Goal: Task Accomplishment & Management: Complete application form

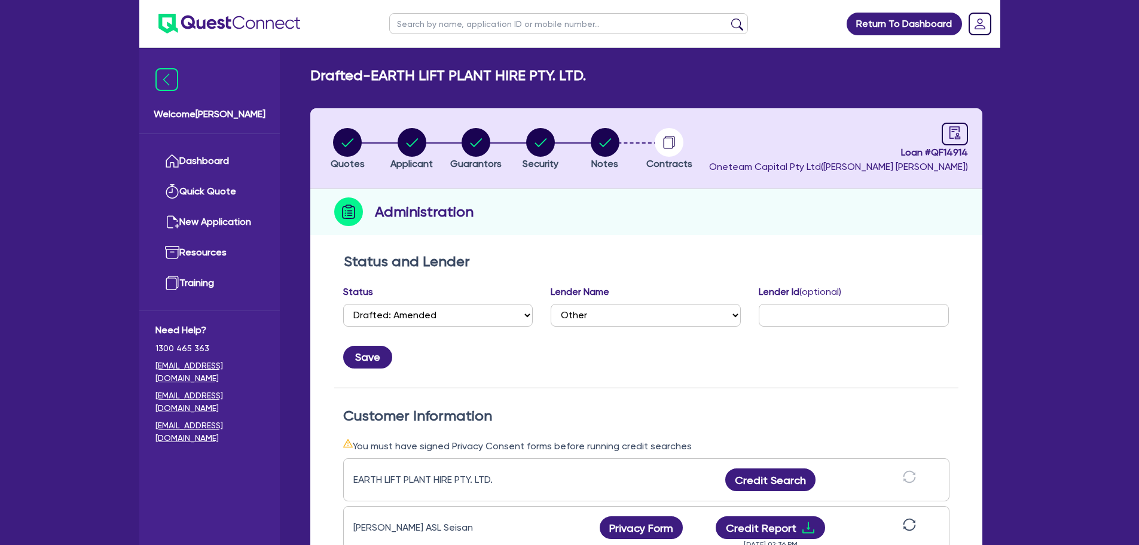
select select "DRAFTED_AMENDED"
select select "Other"
click at [462, 21] on input "text" at bounding box center [568, 23] width 359 height 21
drag, startPoint x: 773, startPoint y: 129, endPoint x: 760, endPoint y: 127, distance: 12.7
click at [771, 129] on header "Quotes Applicant Guarantors Security Notes Contracts Loan # QF14914 Oneteam Cap…" at bounding box center [646, 148] width 672 height 81
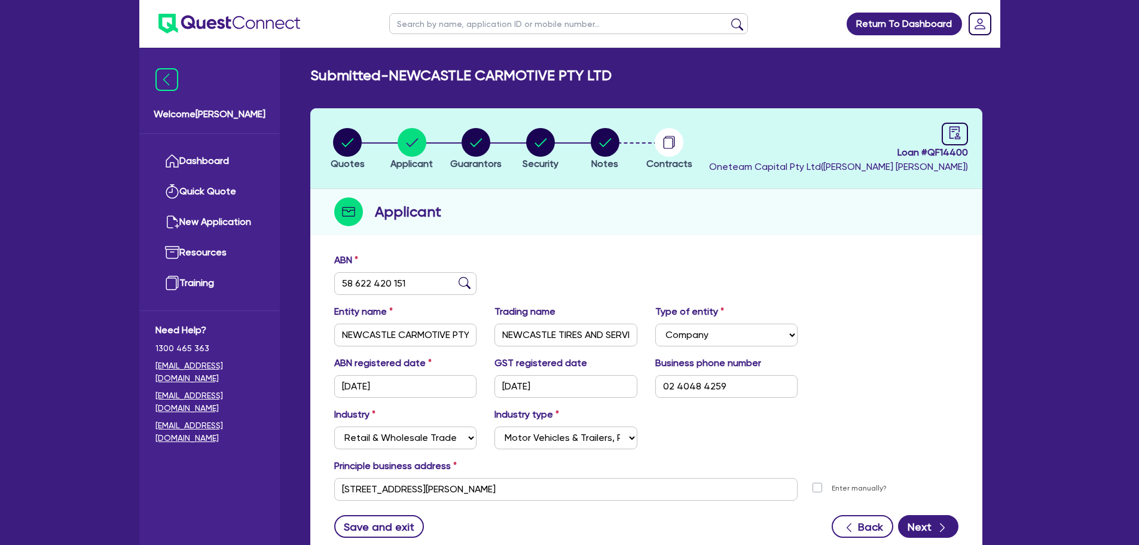
select select "COMPANY"
select select "RETAIL_WHOLESALE_TRADE"
select select "MOTOR_VEHICLES"
click at [507, 26] on input "text" at bounding box center [568, 23] width 359 height 21
type input "mildura"
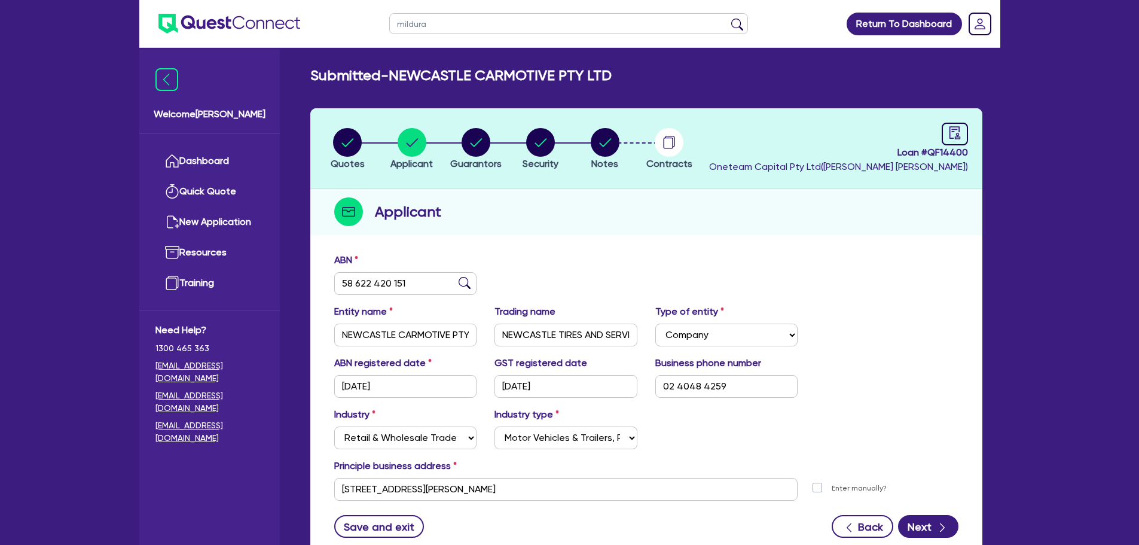
click button "submit" at bounding box center [737, 26] width 19 height 17
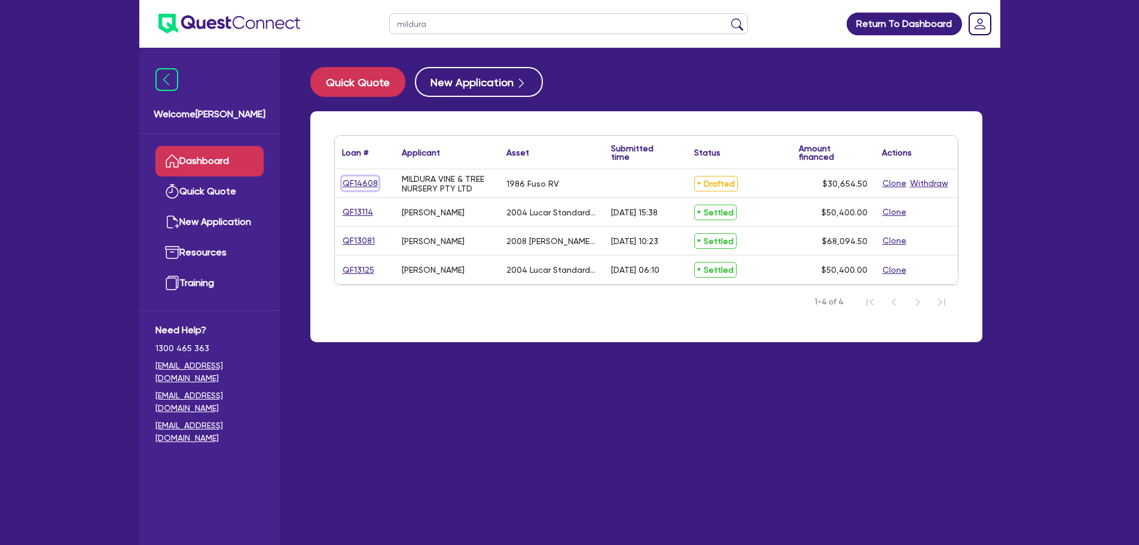
click at [365, 185] on link "QF14608" at bounding box center [360, 183] width 36 height 14
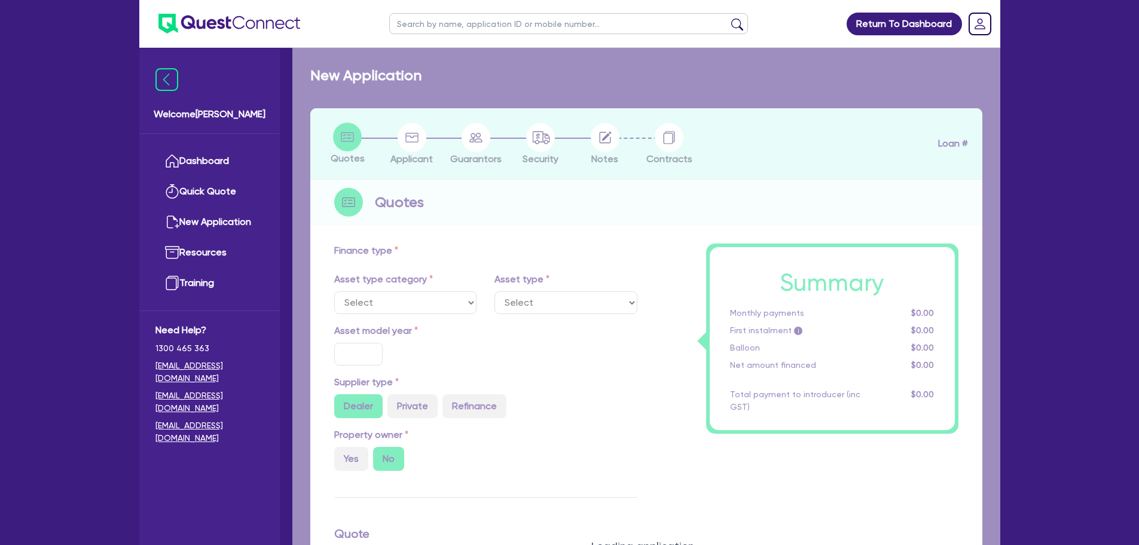
select select "CARS_AND_LIGHT_TRUCKS"
type input "1986"
type input "30,000"
type input "10"
type input "3,065.45"
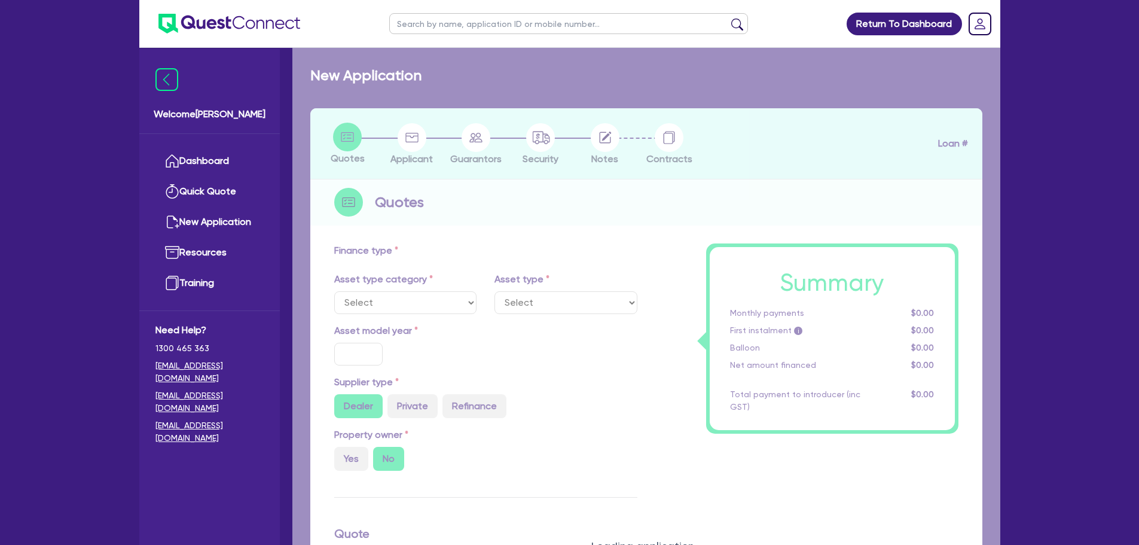
type input "15"
select select "VANS_AND_UTES"
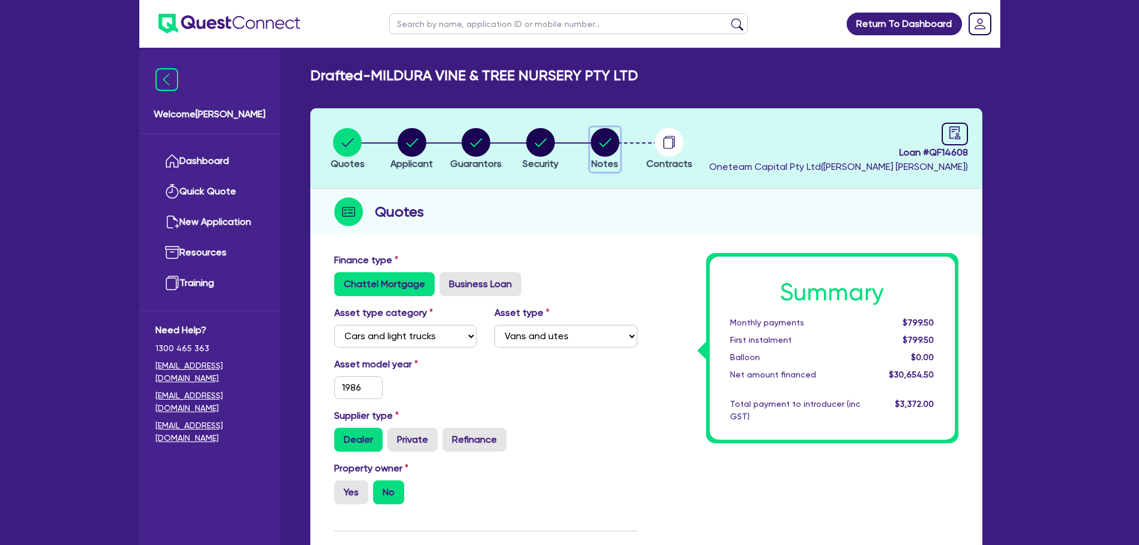
click at [618, 151] on icon "button" at bounding box center [605, 142] width 29 height 29
select select "Other"
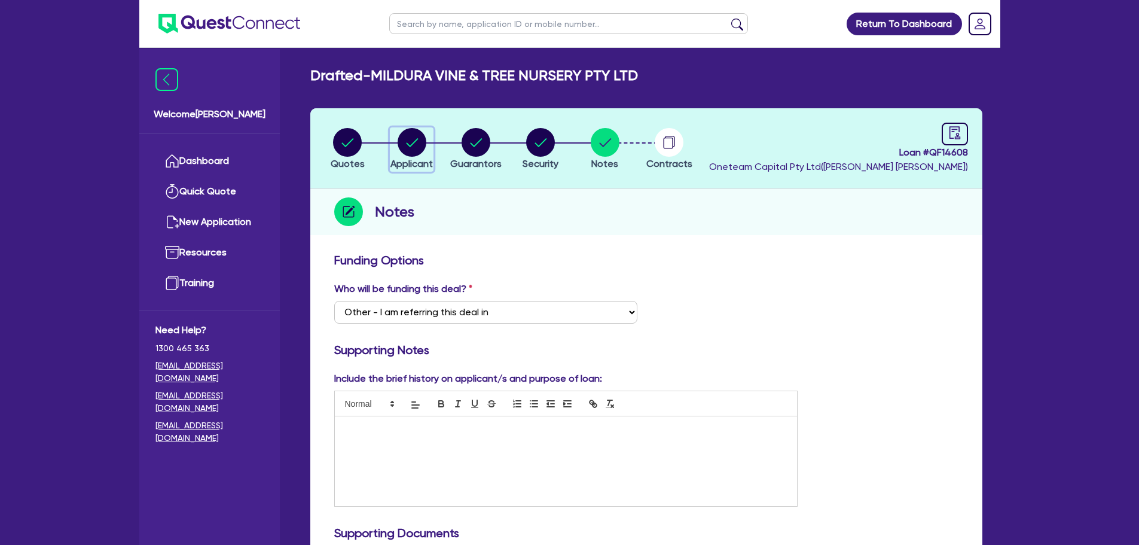
drag, startPoint x: 405, startPoint y: 139, endPoint x: 420, endPoint y: 139, distance: 15.0
click at [407, 139] on circle "button" at bounding box center [412, 142] width 29 height 29
select select "COMPANY"
select select "ADMINISTRATIVE_SUPPORT"
select select "EMPLOYMENT"
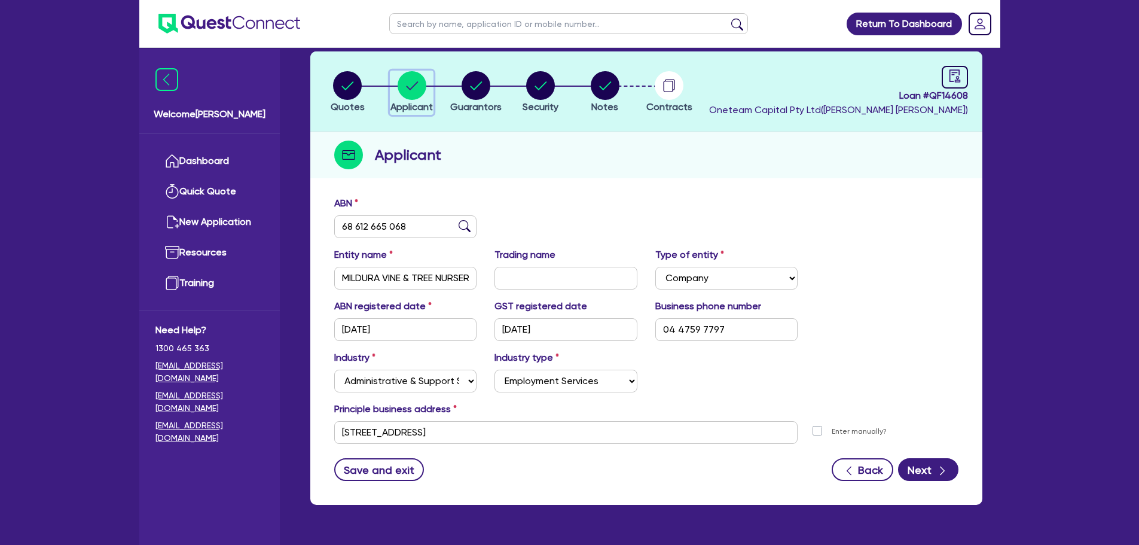
scroll to position [60, 0]
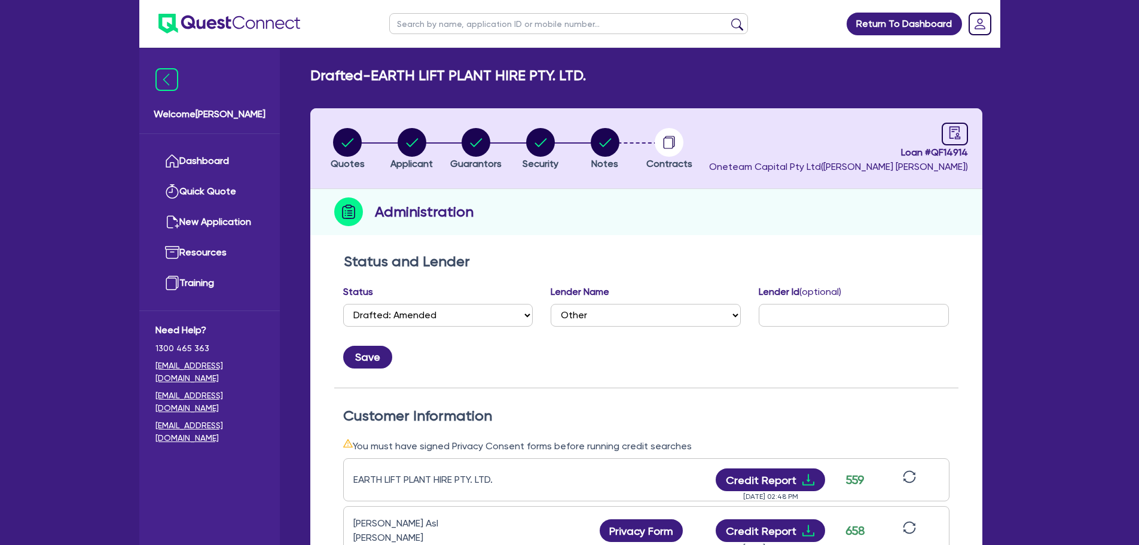
select select "DRAFTED_AMENDED"
select select "Other"
click at [951, 136] on icon "audit" at bounding box center [954, 132] width 13 height 13
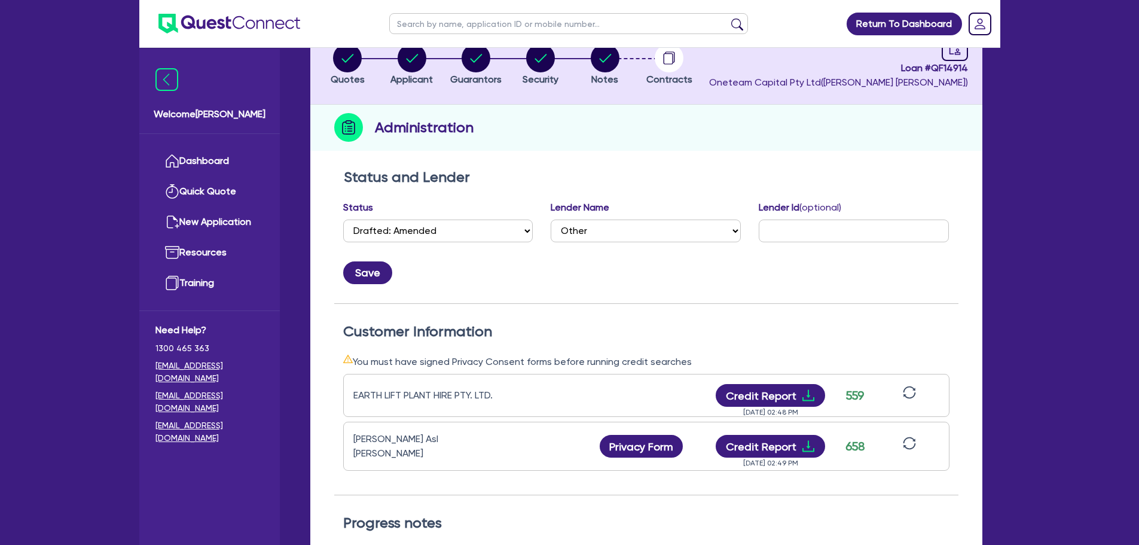
scroll to position [179, 0]
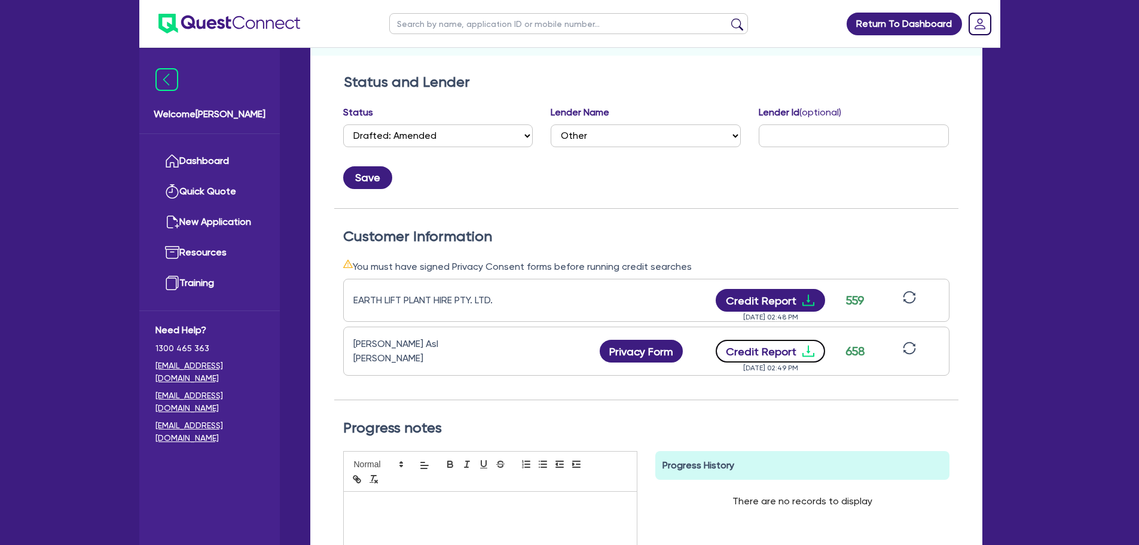
click at [778, 349] on button "Credit Report" at bounding box center [770, 351] width 109 height 23
click at [801, 299] on icon "download" at bounding box center [808, 300] width 14 height 14
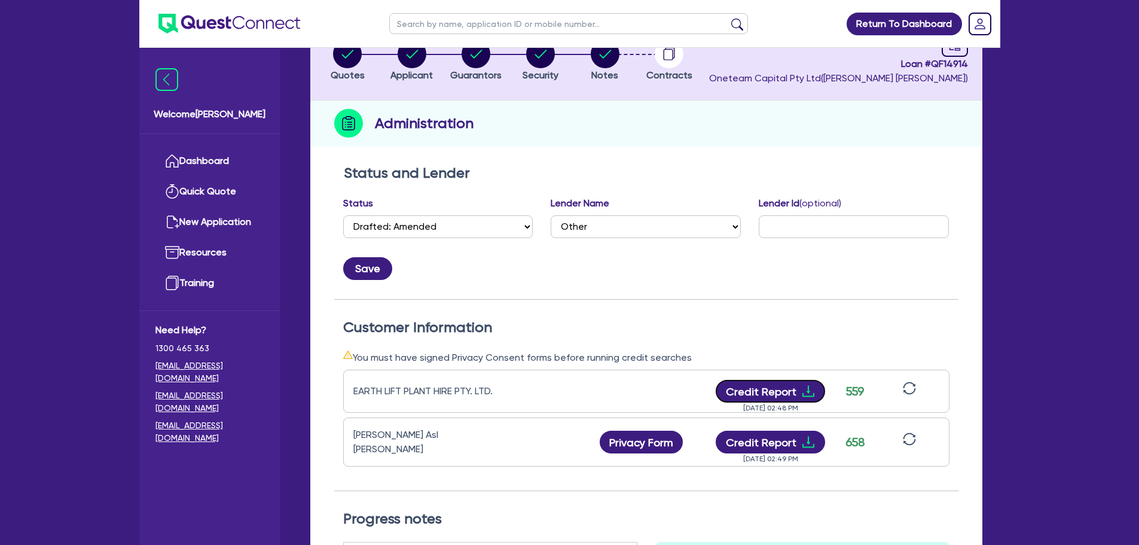
scroll to position [0, 0]
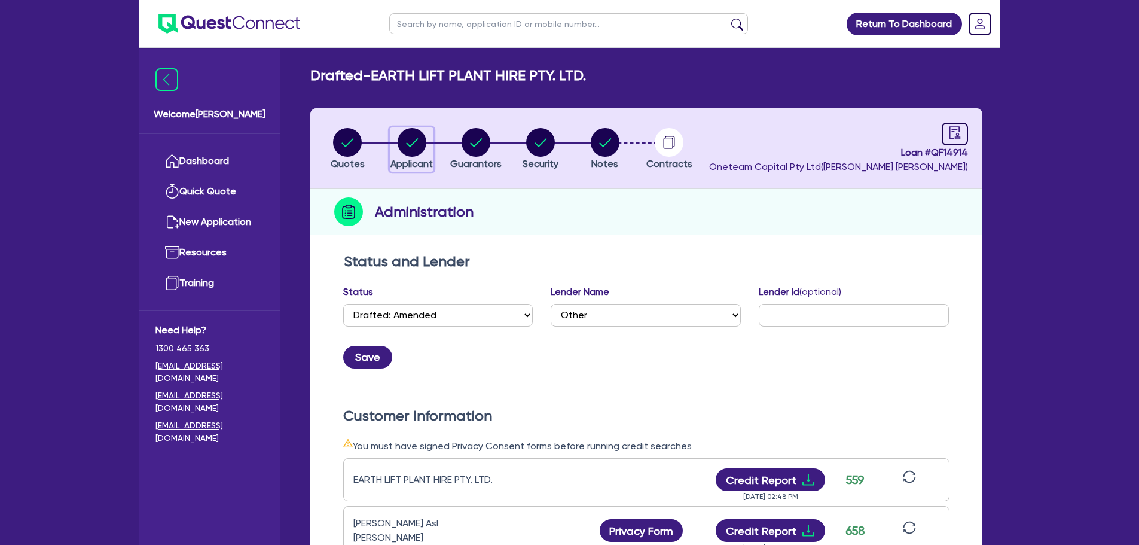
click at [426, 142] on div "button" at bounding box center [412, 142] width 42 height 29
select select "COMPANY"
select select "ADMINISTRATIVE_SUPPORT"
select select "SUPPORT_OPERATIONS"
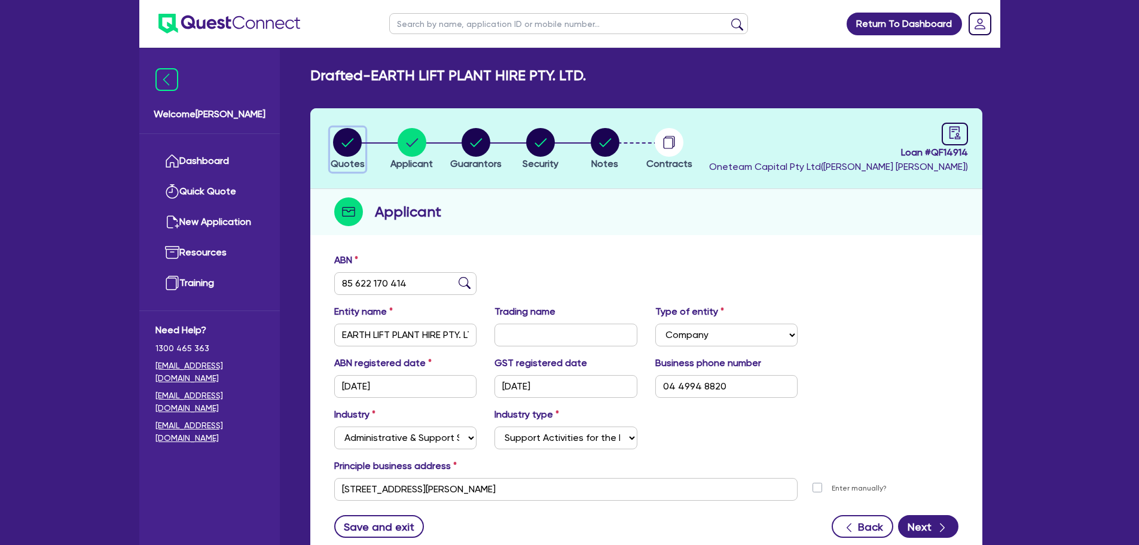
click at [359, 145] on circle "button" at bounding box center [347, 142] width 29 height 29
select select "PRIMARY_ASSETS"
select select "HEAVY_TRUCKS"
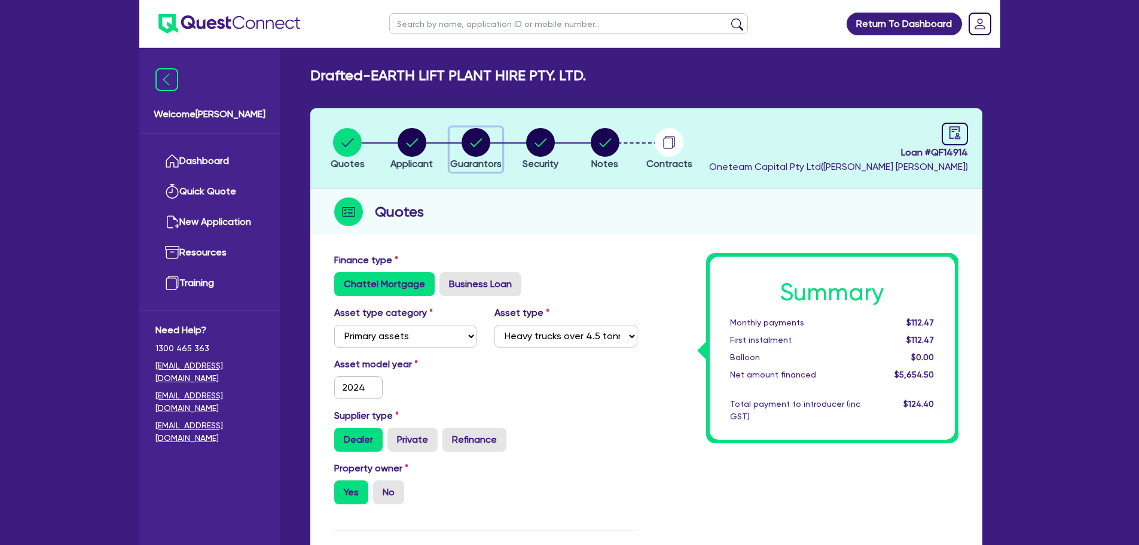
click at [468, 148] on circle "button" at bounding box center [476, 142] width 29 height 29
select select "MR"
select select "SINGLE"
select select "PROPERTY"
select select "CASH"
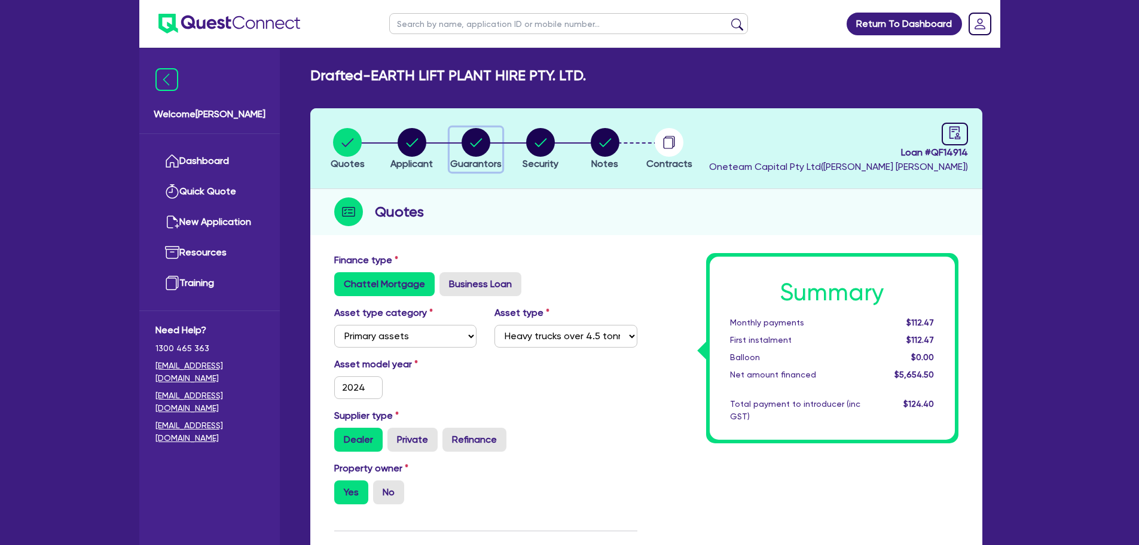
select select "MORTGAGE"
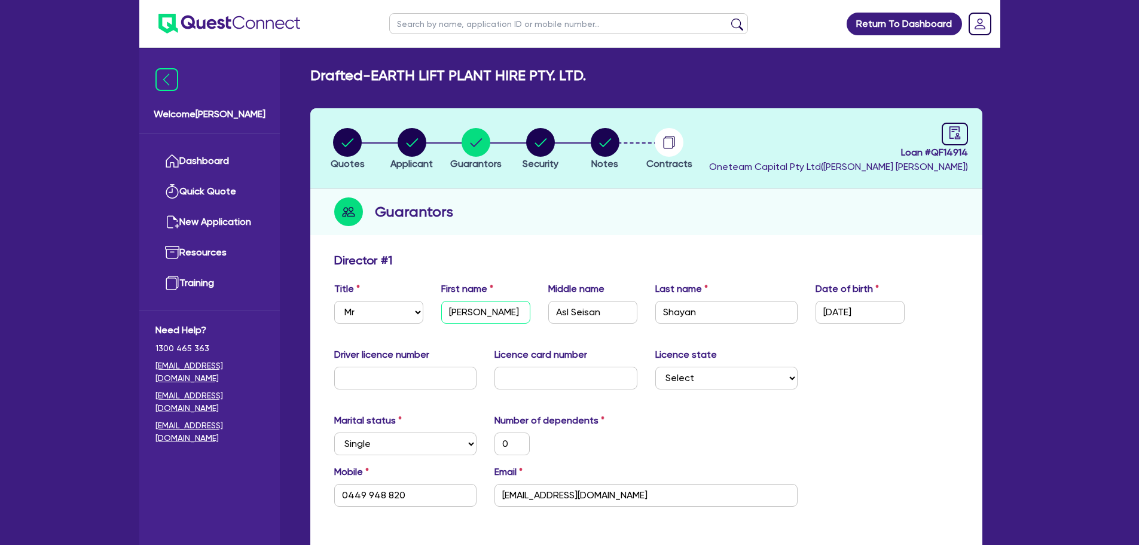
click at [490, 317] on input "[PERSON_NAME]" at bounding box center [485, 312] width 89 height 23
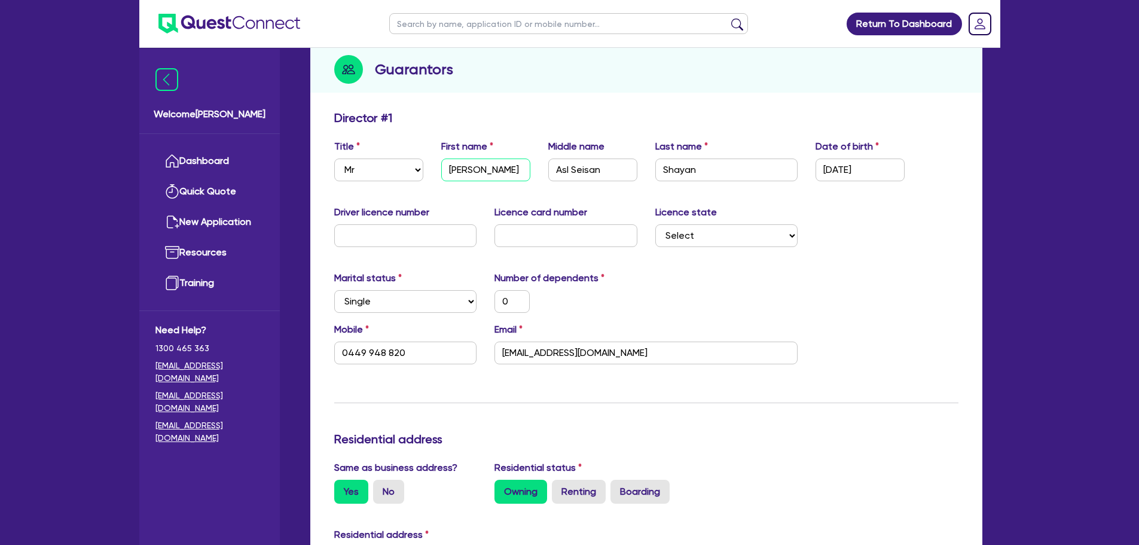
scroll to position [120, 0]
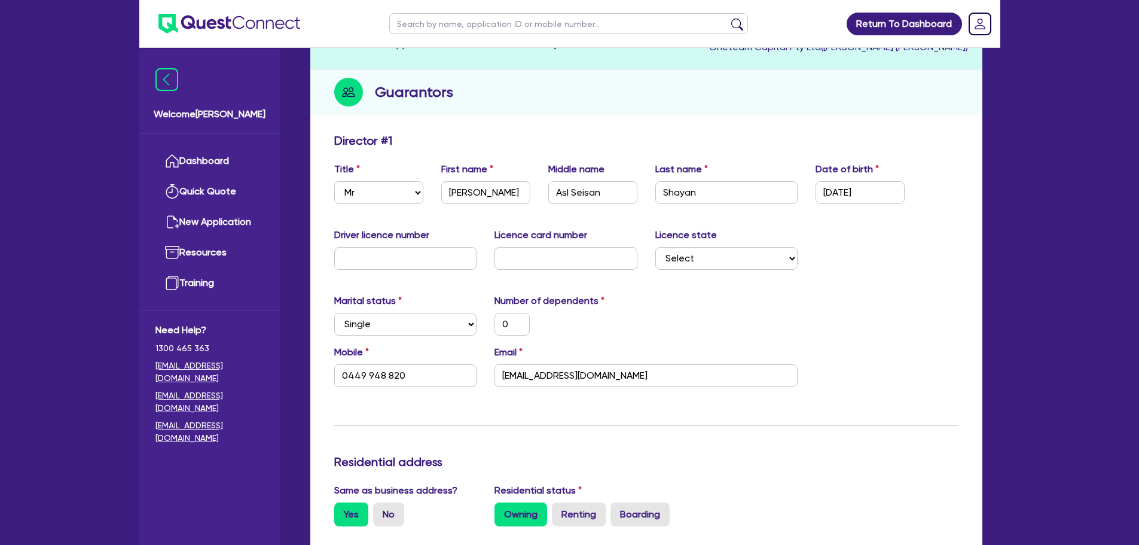
click at [610, 321] on div "0" at bounding box center [566, 324] width 161 height 23
click at [379, 258] on input "text" at bounding box center [405, 258] width 143 height 23
drag, startPoint x: 892, startPoint y: 193, endPoint x: 759, endPoint y: 193, distance: 132.8
click at [754, 190] on div "Title Select Mr Mrs Ms Miss Dr First name [PERSON_NAME] Middle name [PERSON_NAM…" at bounding box center [646, 187] width 642 height 51
type input "1 / /"
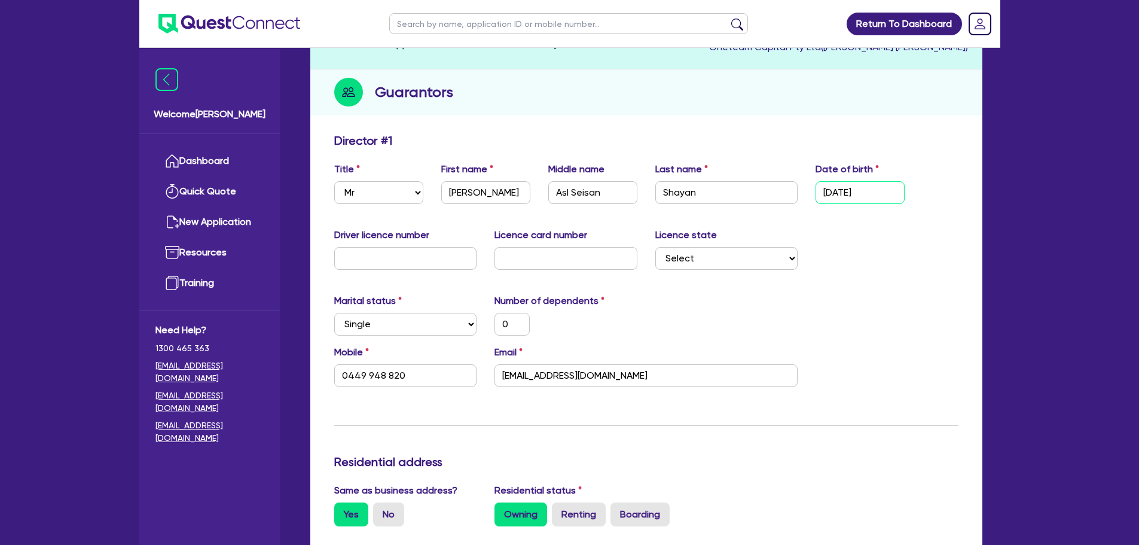
type input "0"
type input "0449 948 820"
type input "1,400,000"
type input "50,000"
type input "1,000,000"
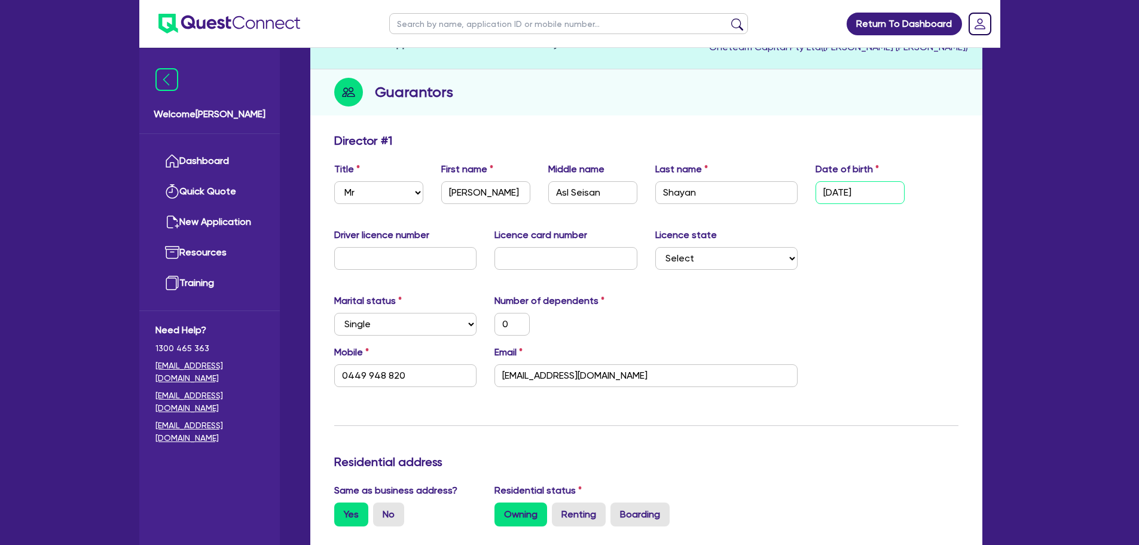
type input "5,000"
type input "16/ /"
type input "0"
type input "0449 948 820"
type input "1,400,000"
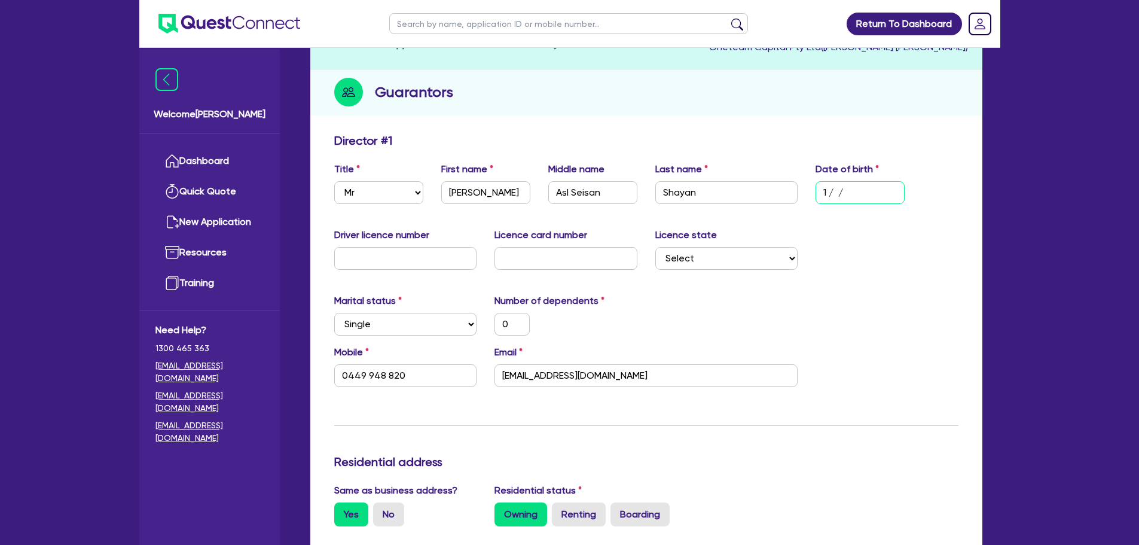
type input "50,000"
type input "1,000,000"
type input "5,000"
type input "16/0 /"
type input "0"
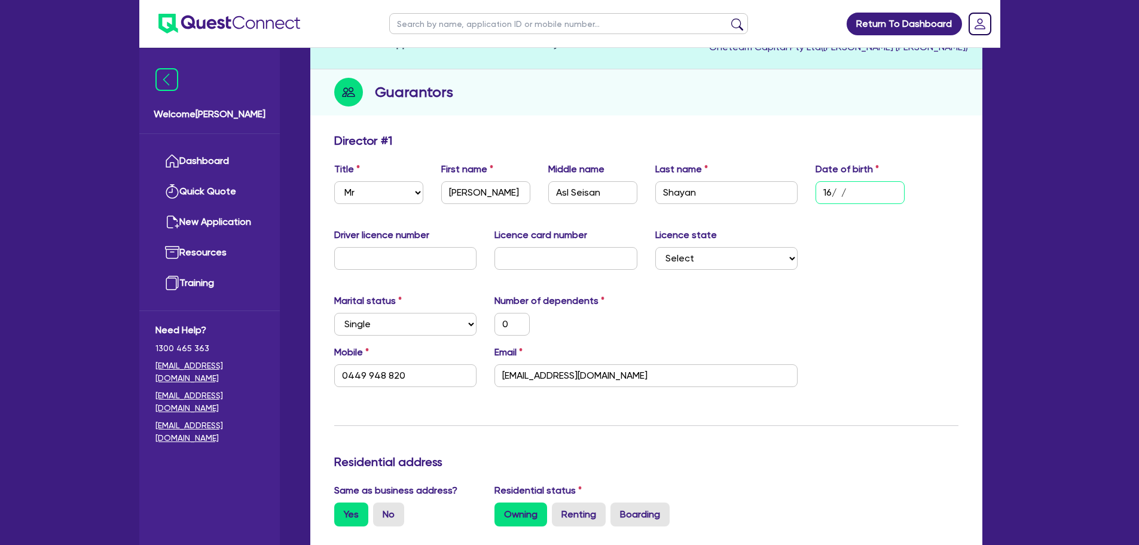
type input "0449 948 820"
type input "1,400,000"
type input "50,000"
type input "1,000,000"
type input "5,000"
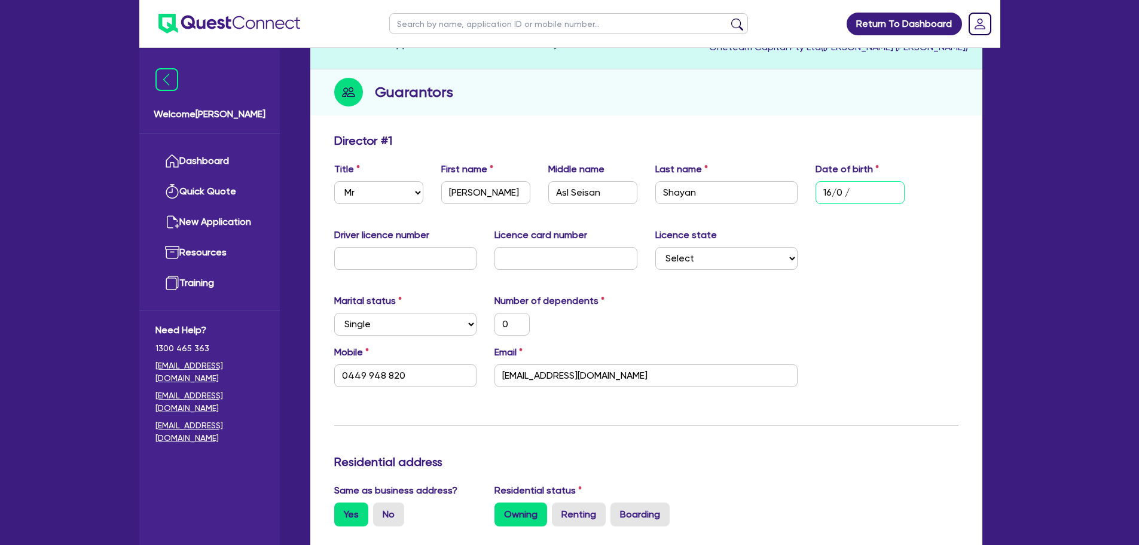
type input "16/09/"
type input "0"
type input "0449 948 820"
type input "1,400,000"
type input "50,000"
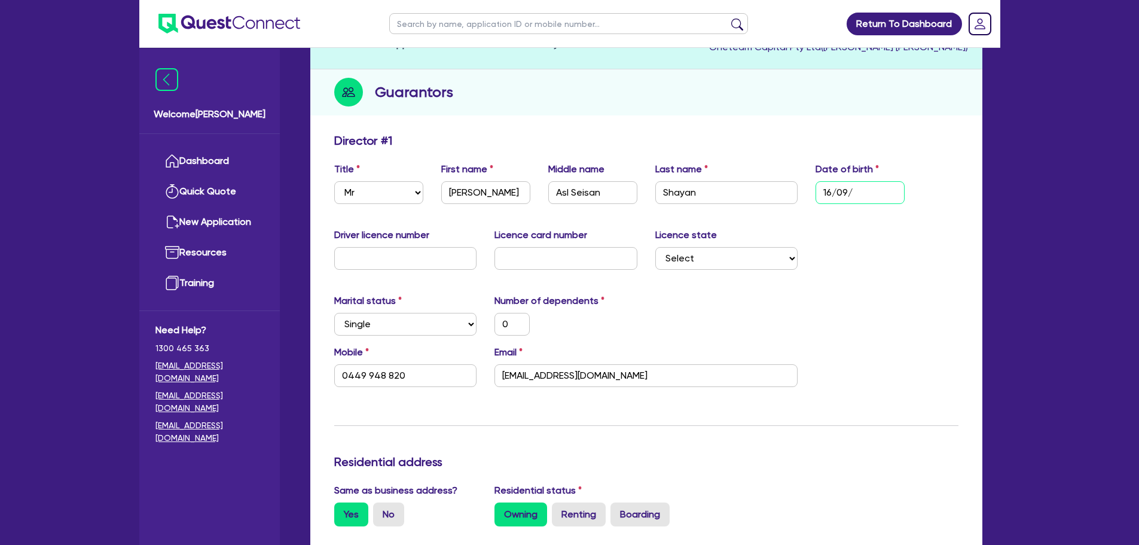
type input "1,000,000"
type input "5,000"
type input "16/09/1"
type input "0"
type input "0449 948 820"
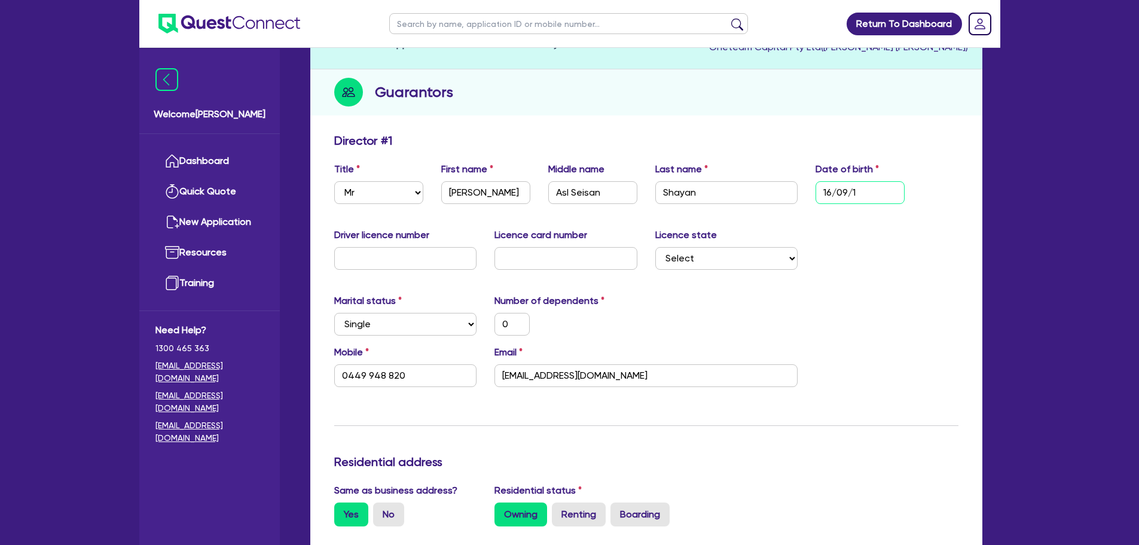
type input "1,400,000"
type input "50,000"
type input "1,000,000"
type input "5,000"
type input "[DATE]"
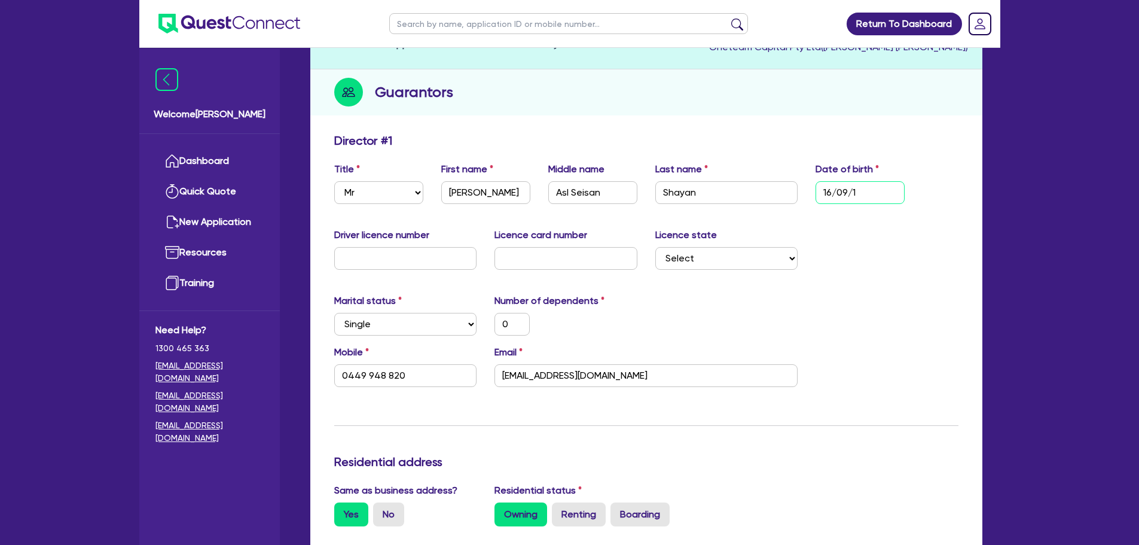
type input "0"
type input "0449 948 820"
type input "1,400,000"
type input "50,000"
type input "1,000,000"
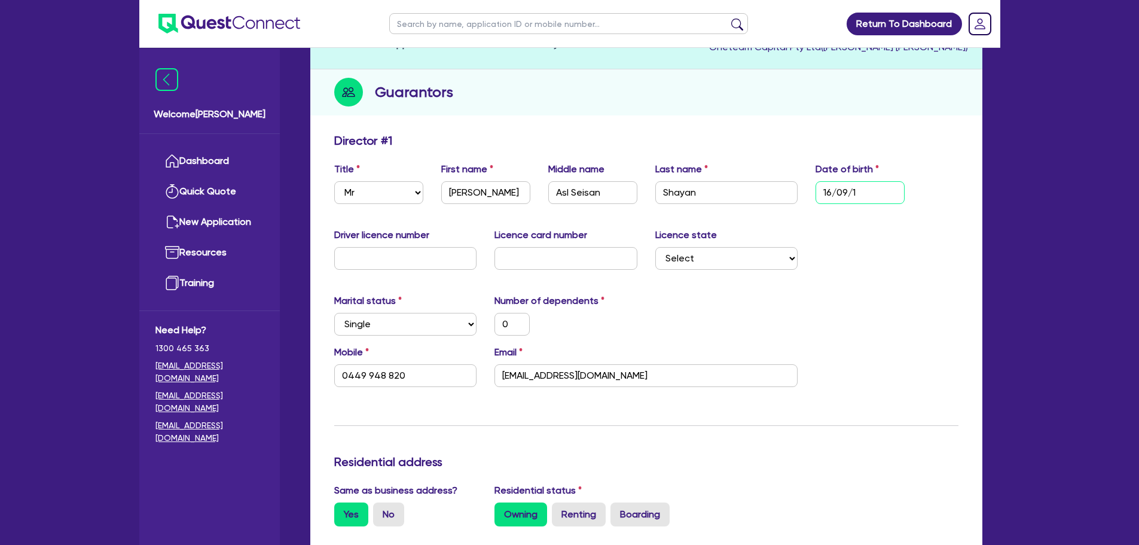
type input "5,000"
type input "16/09/198"
type input "0"
type input "0449 948 820"
type input "1,400,000"
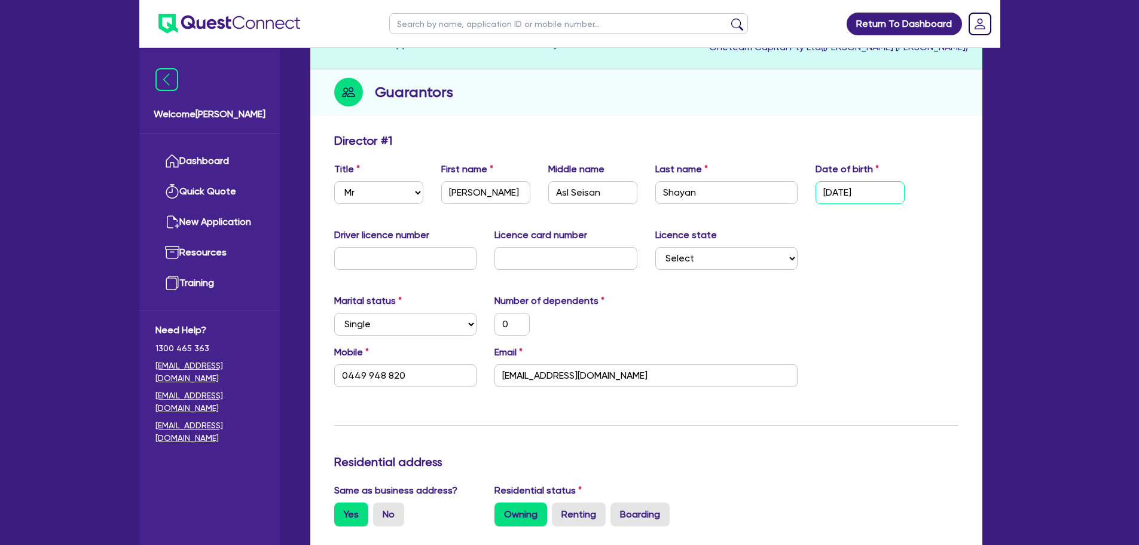
type input "50,000"
type input "1,000,000"
type input "5,000"
type input "[DATE]"
type input "0"
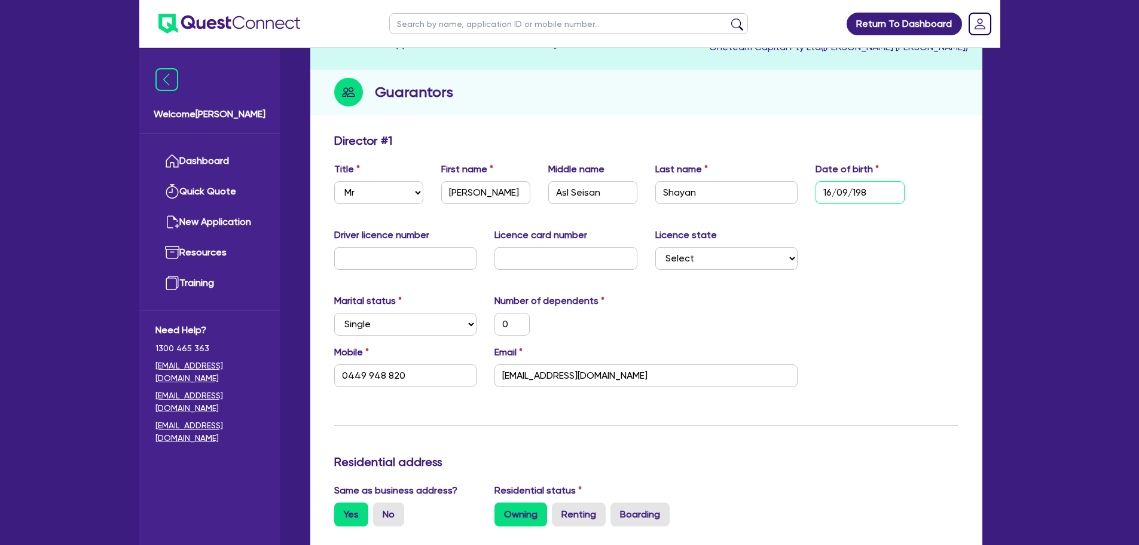
type input "0449 948 820"
type input "1,400,000"
type input "50,000"
type input "1,000,000"
type input "5,000"
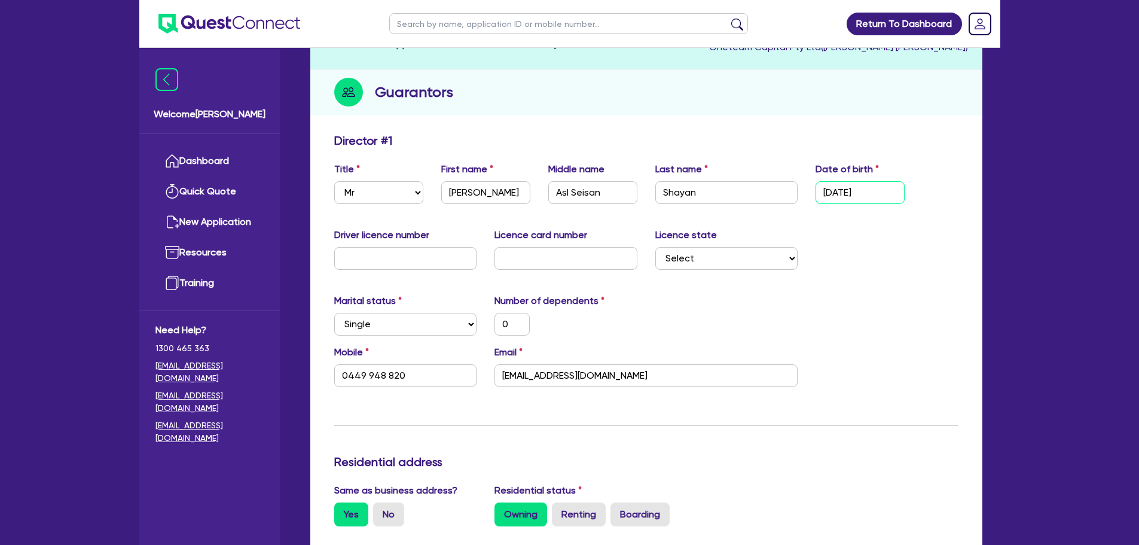
type input "[DATE]"
click at [383, 253] on input "text" at bounding box center [405, 258] width 143 height 23
type input "0"
type input "0449 948 820"
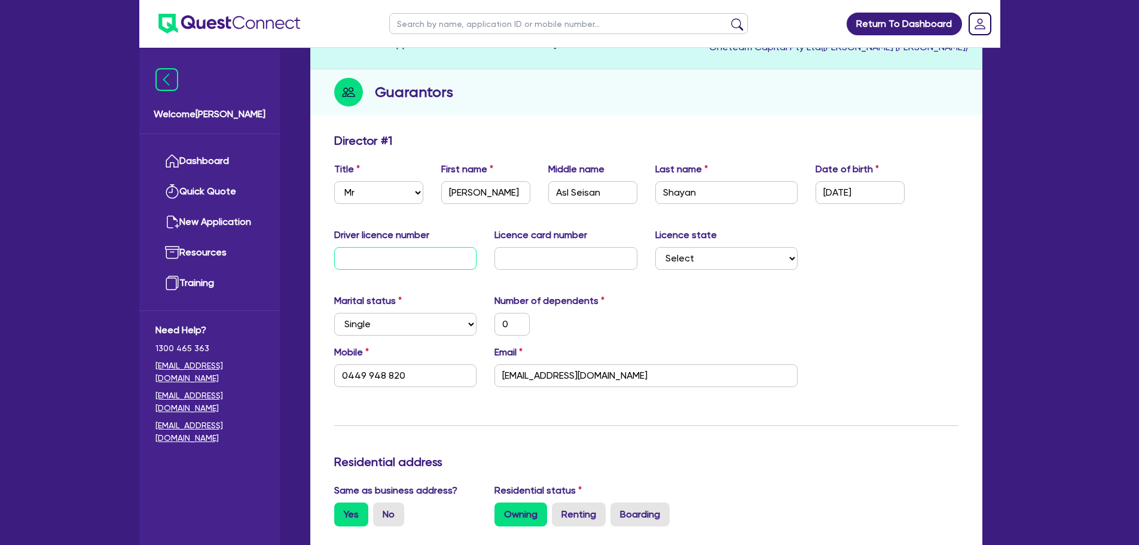
type input "1,400,000"
type input "50,000"
type input "1,000,000"
type input "5,000"
type input "01"
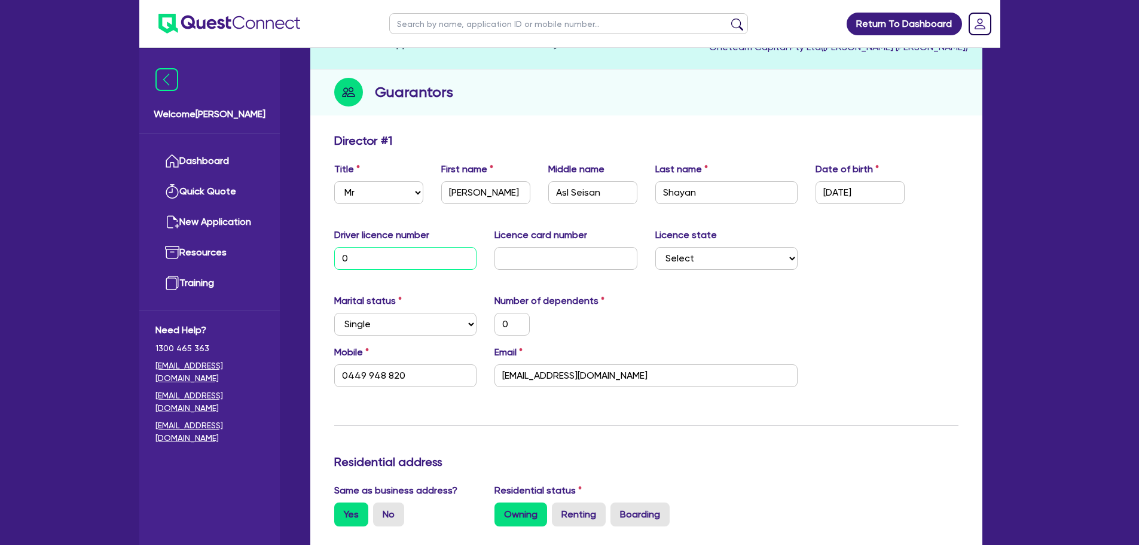
type input "0"
type input "0449 948 820"
type input "1,400,000"
type input "50,000"
type input "1,000,000"
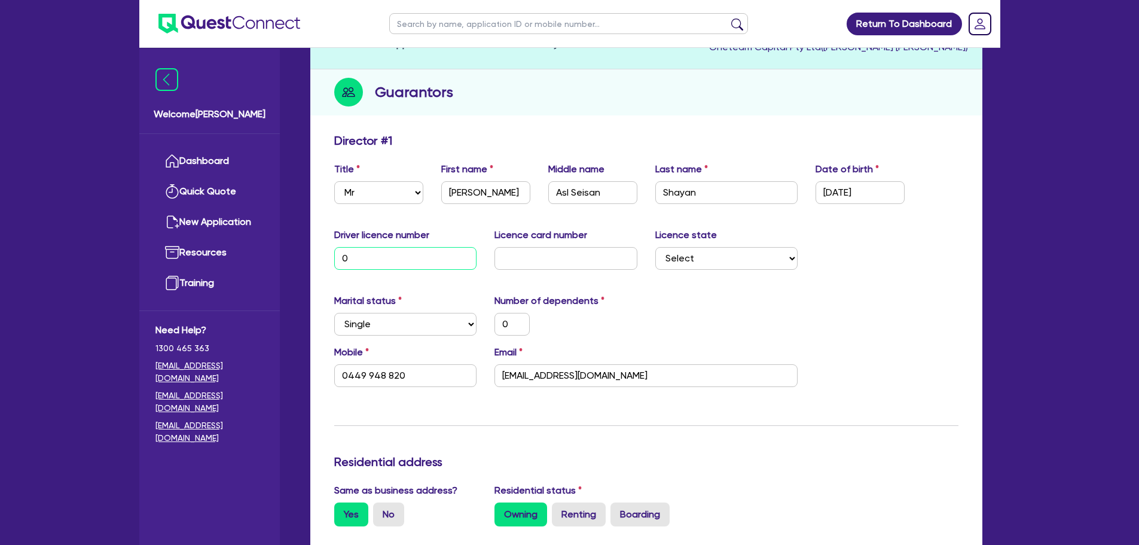
type input "5,000"
type input "014"
type input "0"
type input "0449 948 820"
type input "1,400,000"
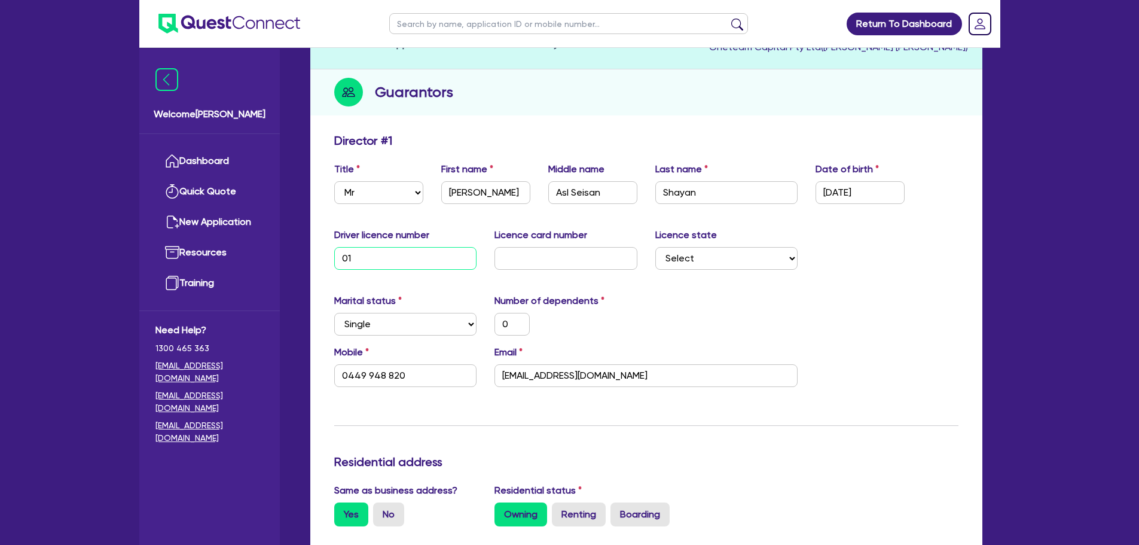
type input "50,000"
type input "1,000,000"
type input "5,000"
type input "0142"
type input "0"
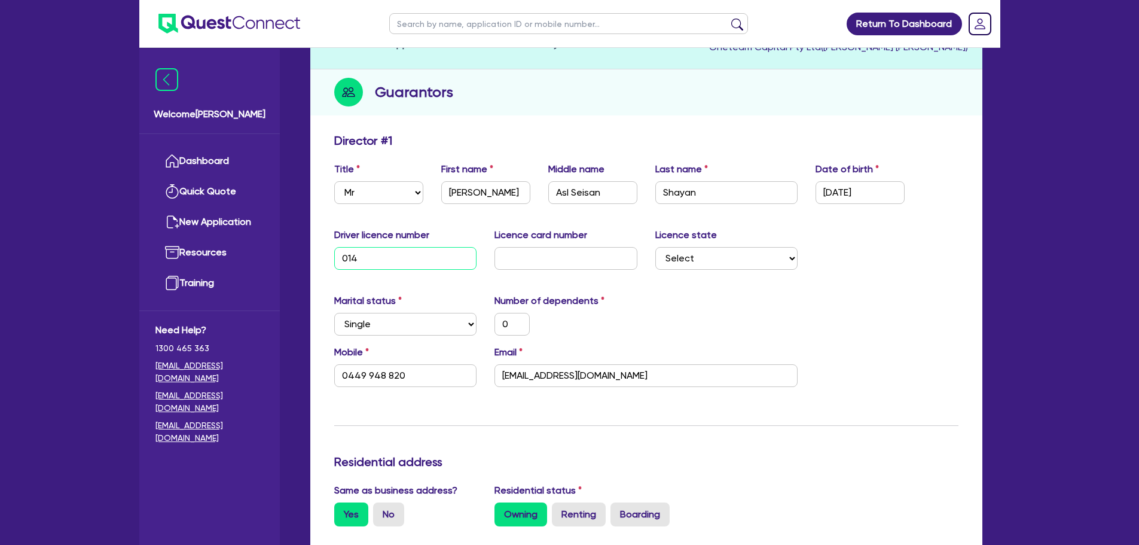
type input "0449 948 820"
type input "1,400,000"
type input "50,000"
type input "1,000,000"
type input "5,000"
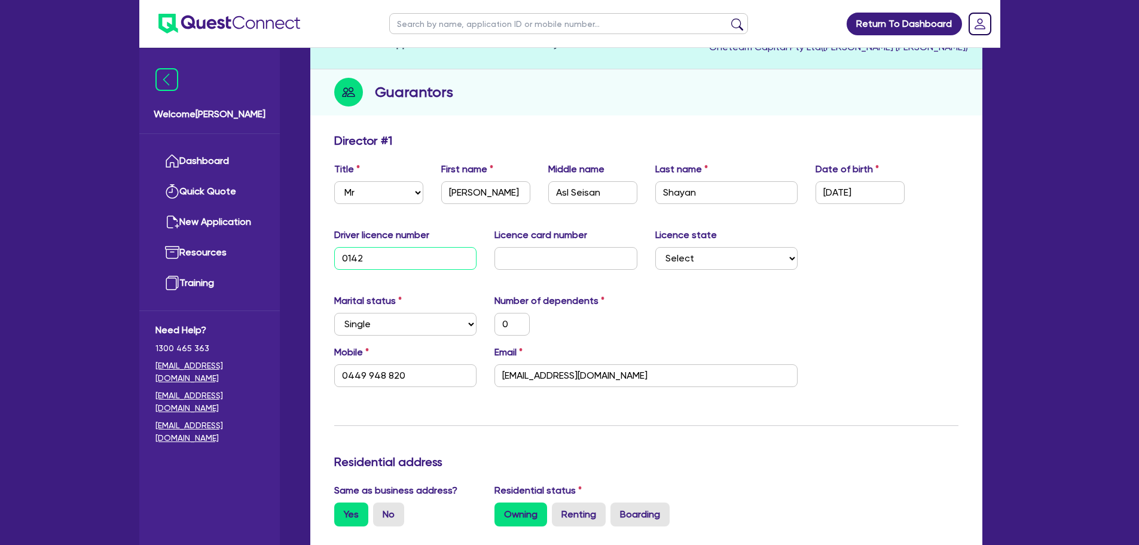
type input "01427"
type input "0"
type input "0449 948 820"
type input "1,400,000"
type input "50,000"
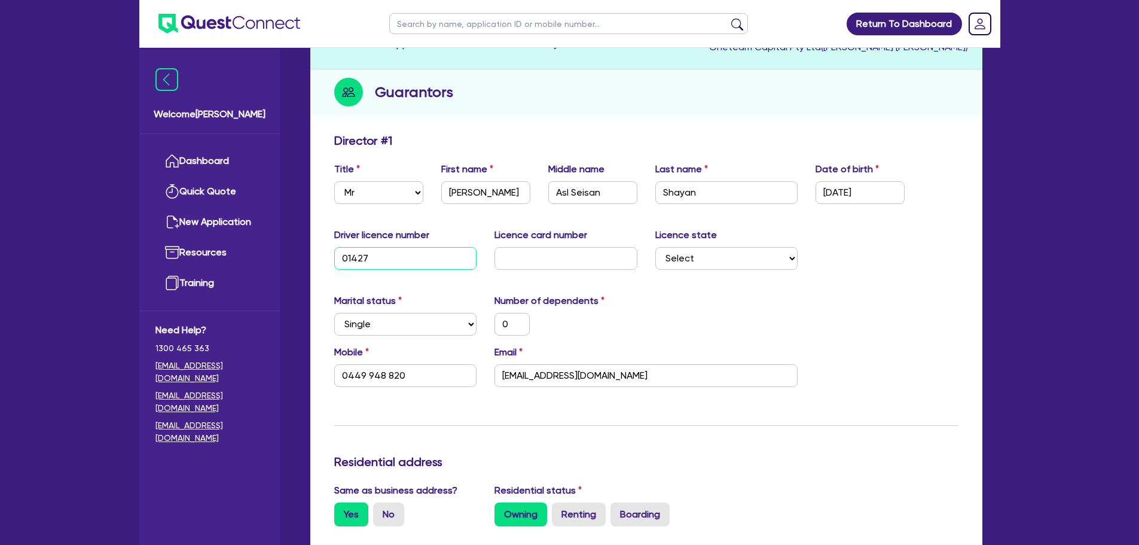
type input "1,000,000"
type input "5,000"
type input "014276"
type input "0"
type input "0449 948 820"
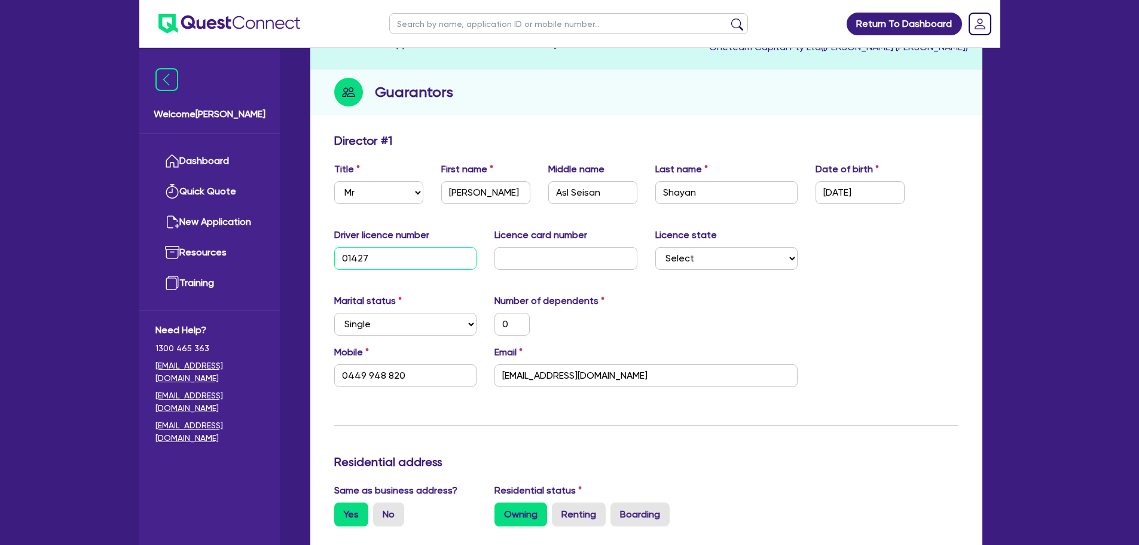
type input "1,400,000"
type input "50,000"
type input "1,000,000"
type input "5,000"
type input "0142765"
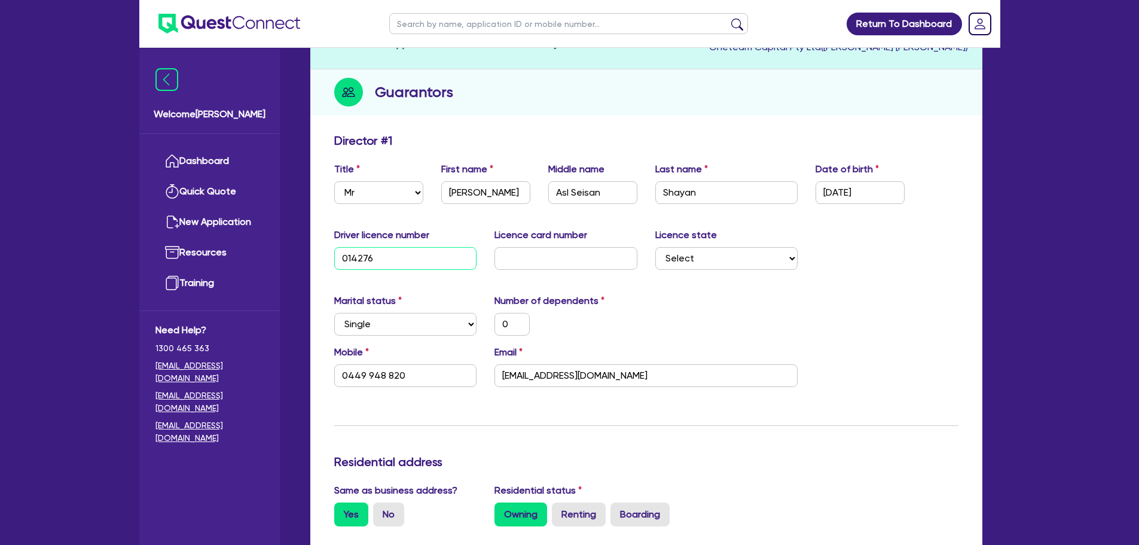
type input "0"
type input "0449 948 820"
type input "1,400,000"
type input "50,000"
type input "1,000,000"
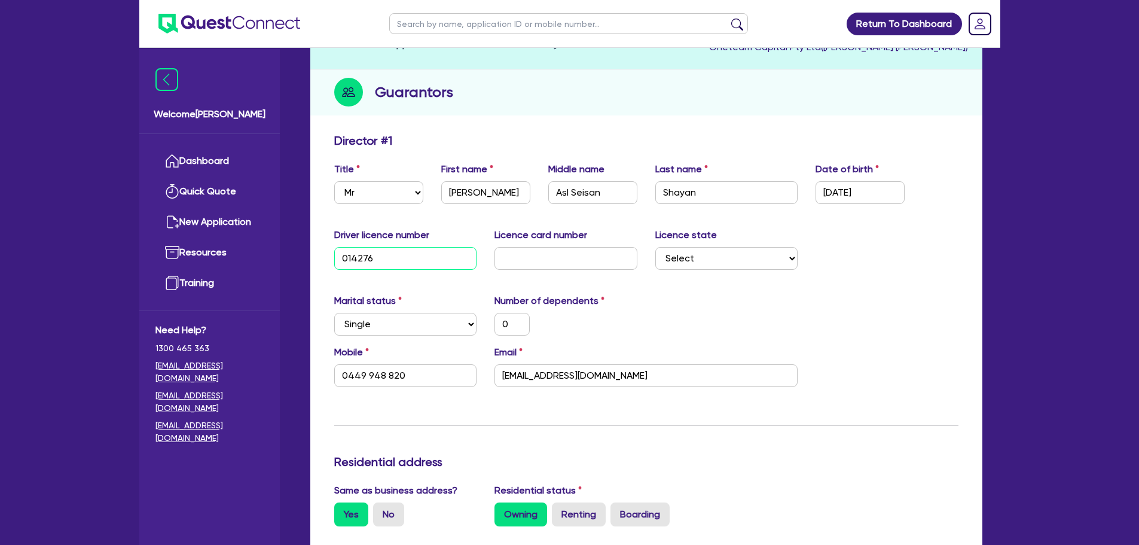
type input "5,000"
type input "01427652"
type input "0"
type input "0449 948 820"
type input "1,400,000"
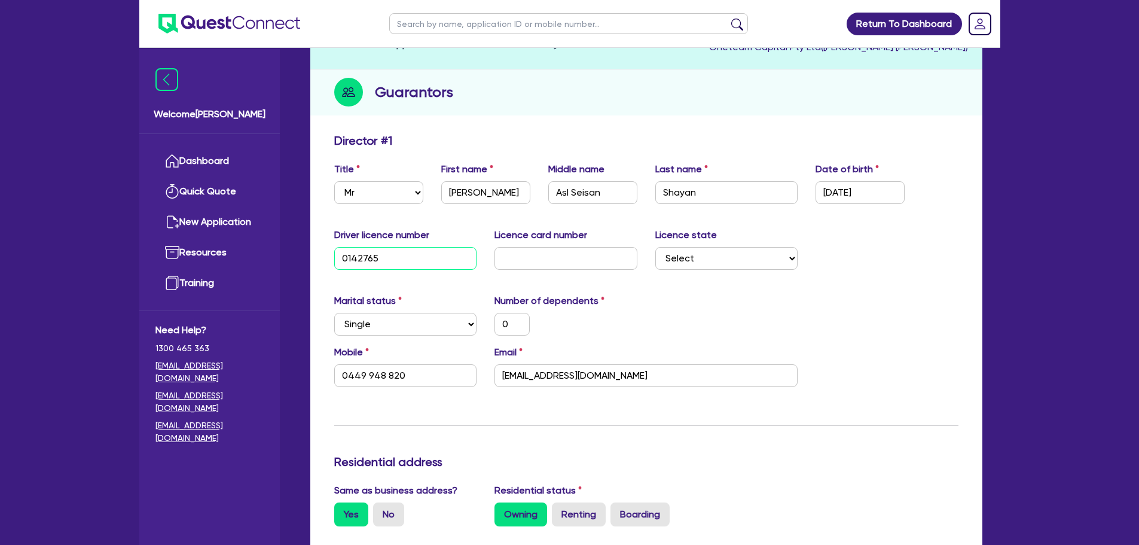
type input "50,000"
type input "1,000,000"
type input "5,000"
type input "014276527"
type input "0"
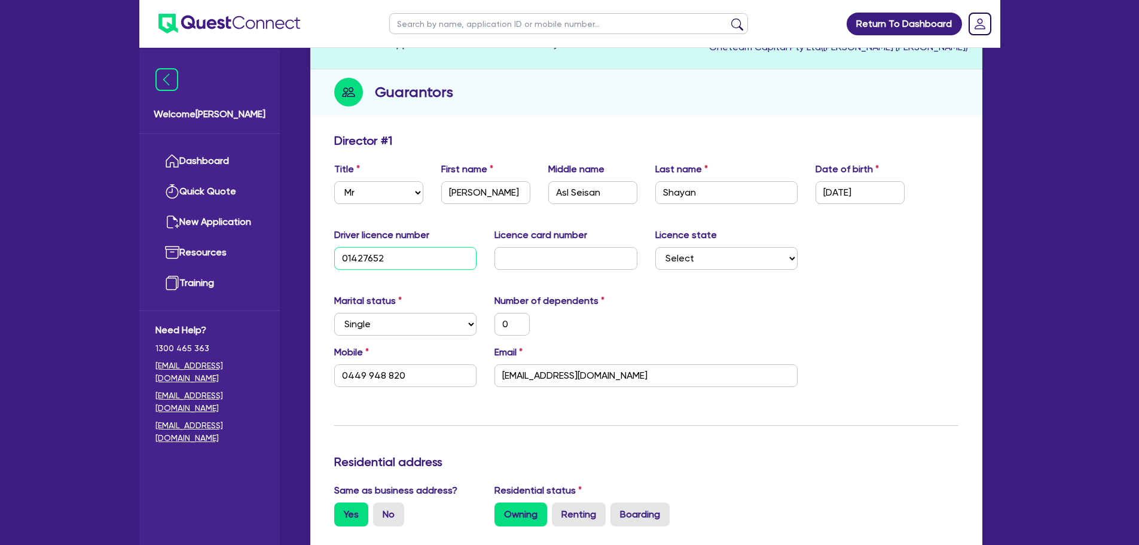
type input "0449 948 820"
type input "1,400,000"
type input "50,000"
type input "1,000,000"
type input "5,000"
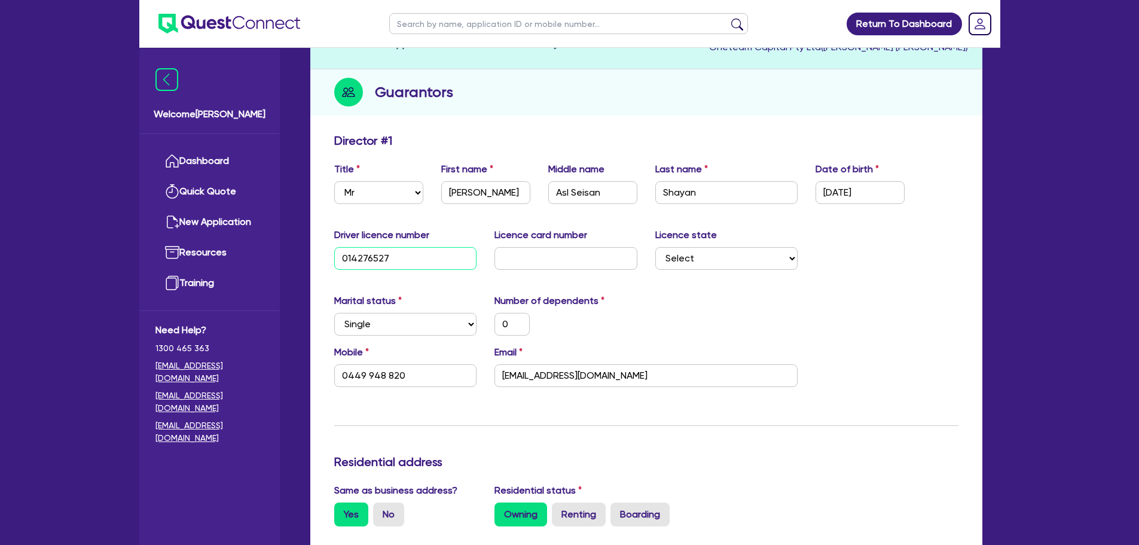
type input "014276527"
click at [519, 254] on input "text" at bounding box center [566, 258] width 143 height 23
type input "P"
type input "0"
type input "0449 948 820"
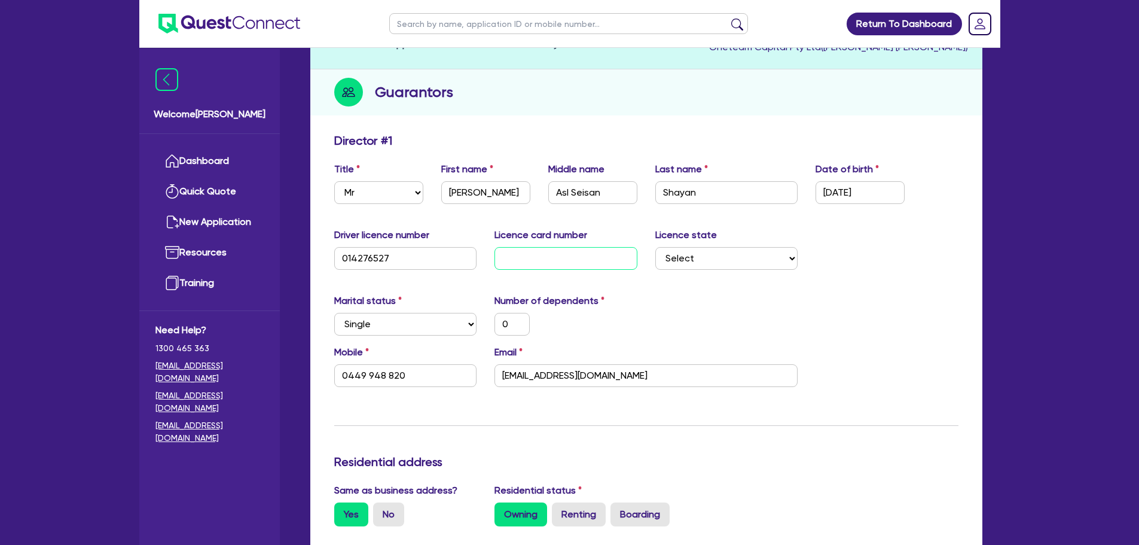
type input "1,400,000"
type input "50,000"
type input "1,000,000"
type input "5,000"
type input "P2"
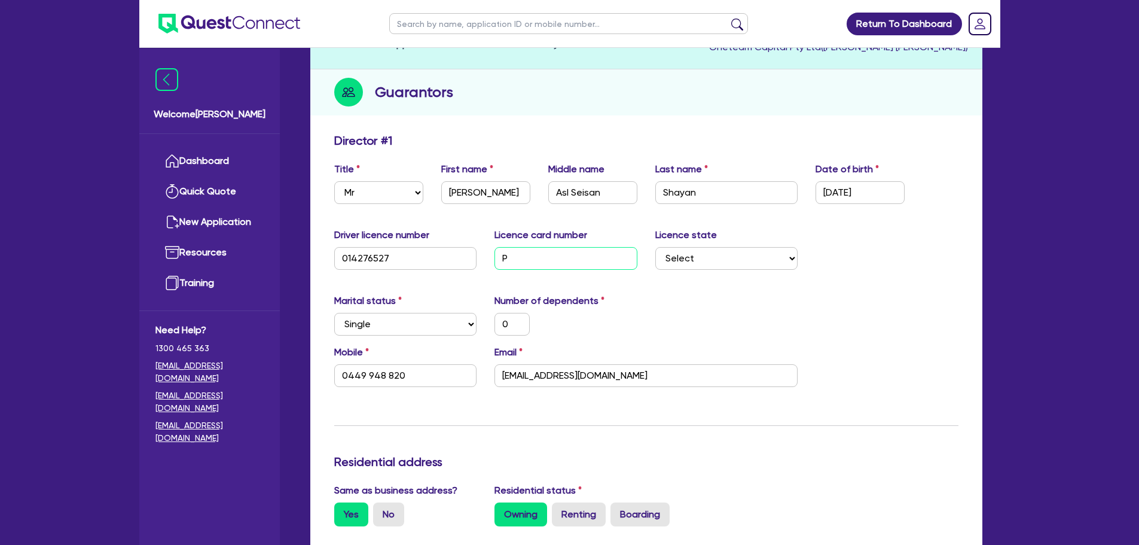
type input "0"
type input "0449 948 820"
type input "1,400,000"
type input "50,000"
type input "1,000,000"
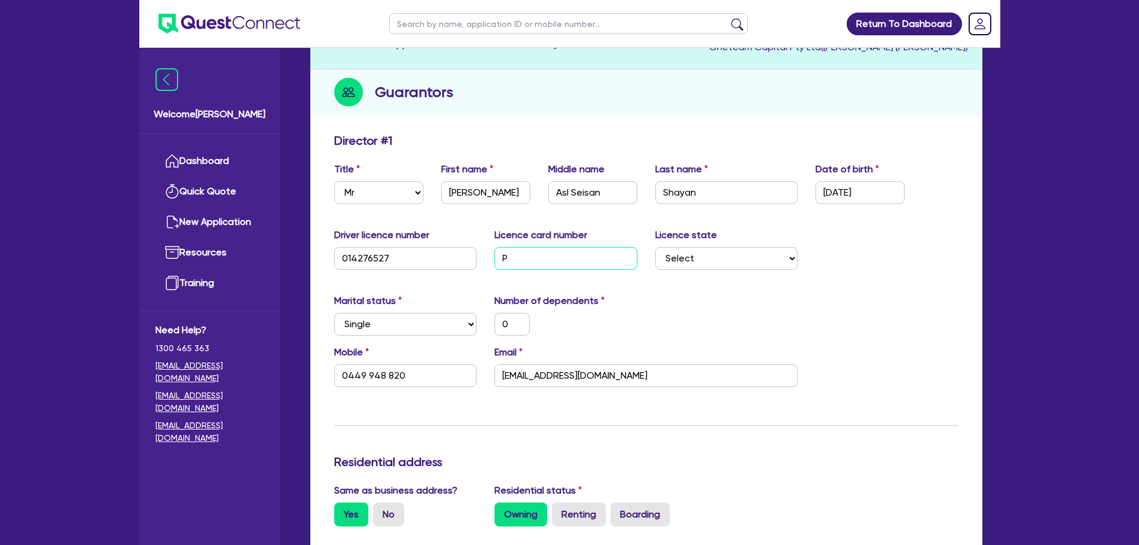
type input "5,000"
type input "P25"
type input "0"
type input "0449 948 820"
type input "1,400,000"
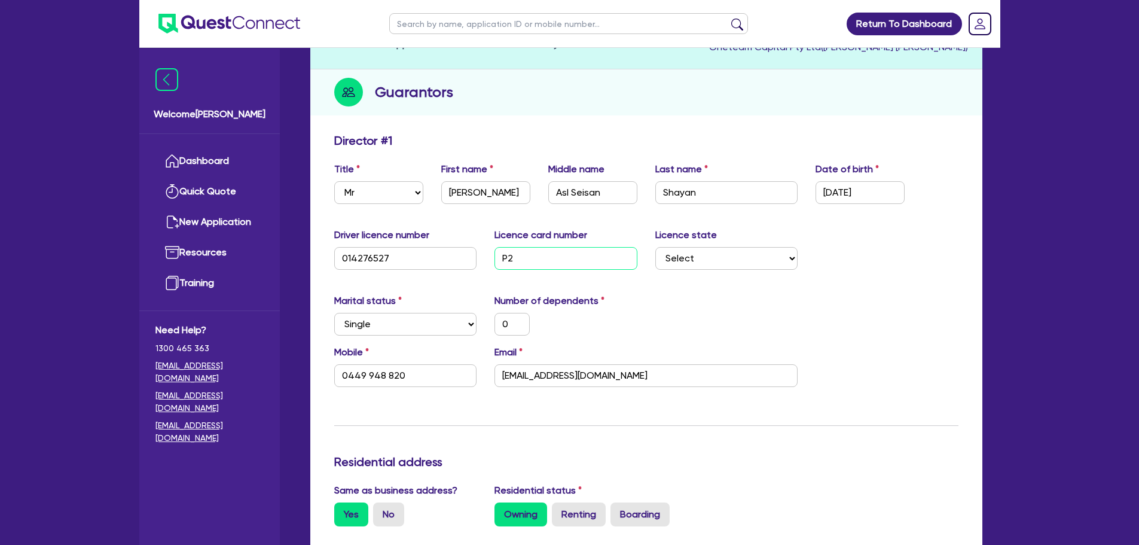
type input "50,000"
type input "1,000,000"
type input "5,000"
type input "P253"
type input "0"
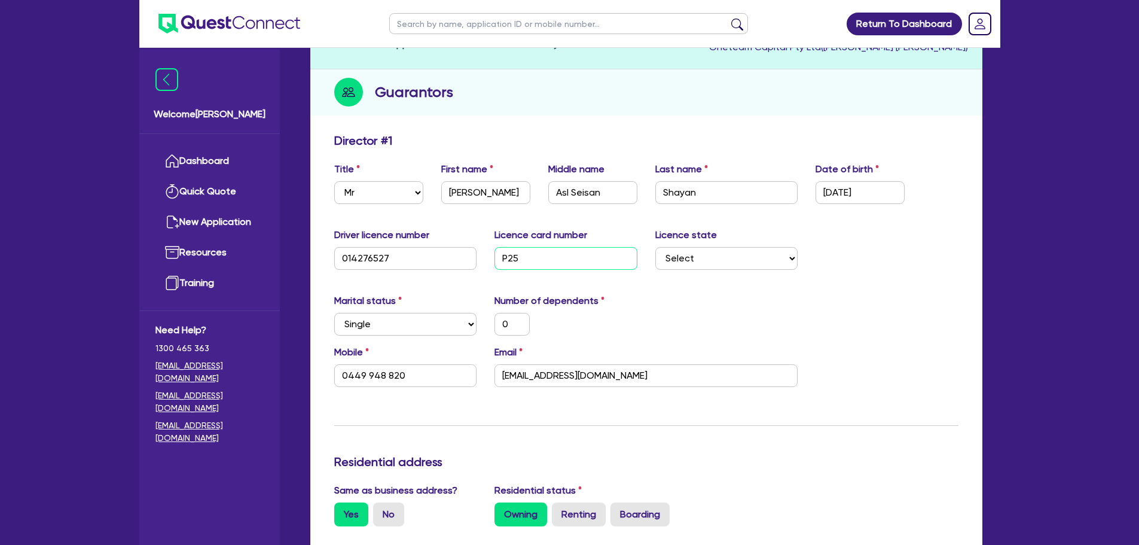
type input "0449 948 820"
type input "1,400,000"
type input "50,000"
type input "1,000,000"
type input "5,000"
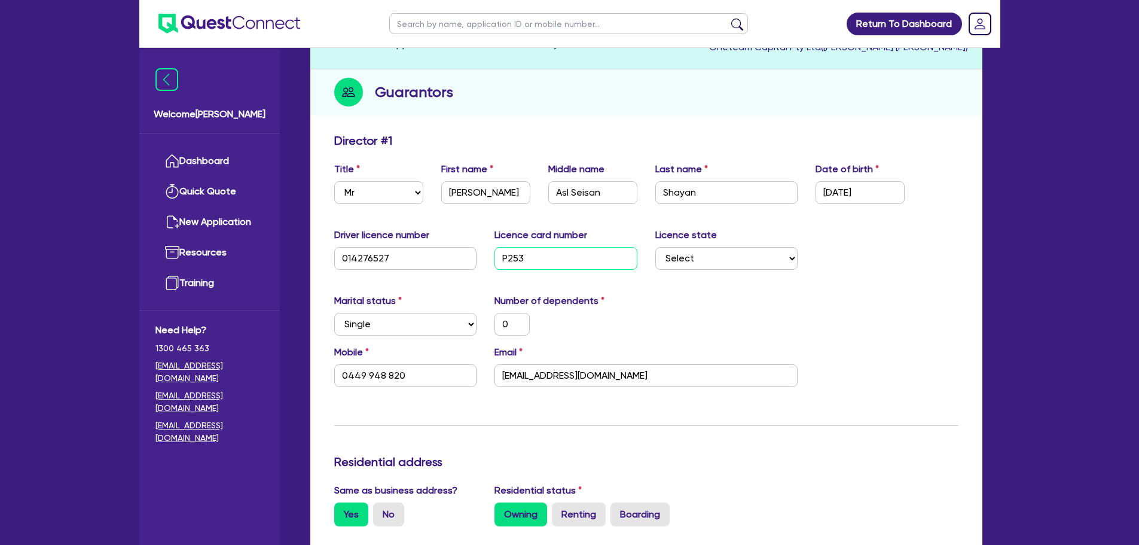
type input "P2538"
type input "0"
type input "0449 948 820"
type input "1,400,000"
type input "50,000"
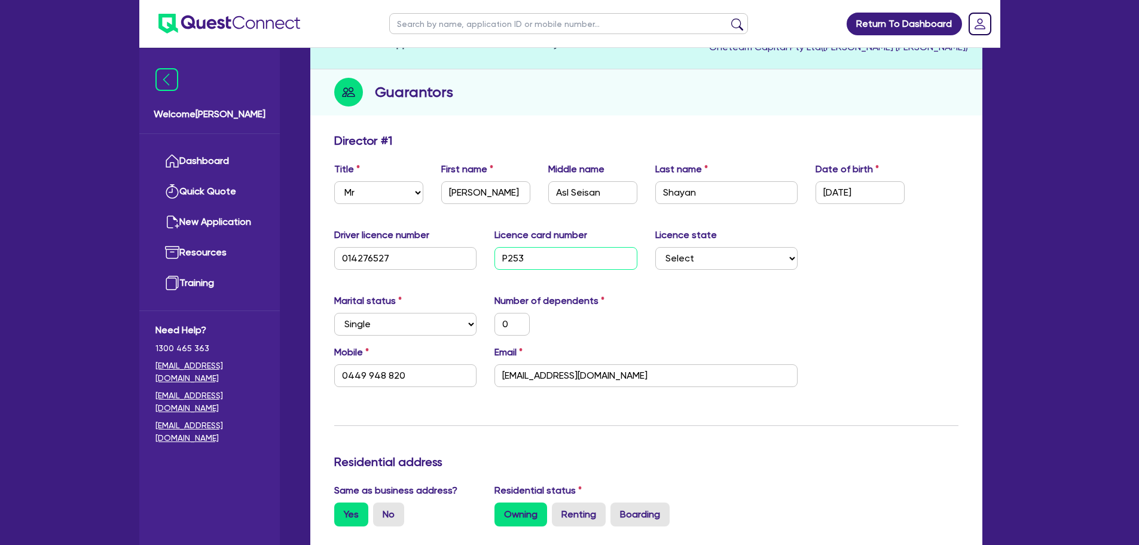
type input "1,000,000"
type input "5,000"
type input "P25384"
type input "0"
type input "0449 948 820"
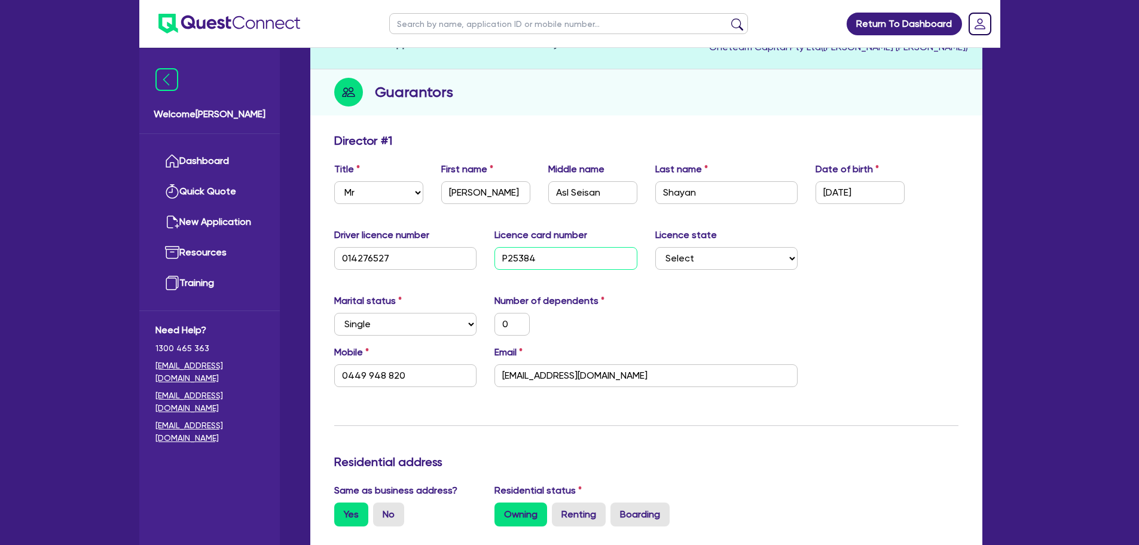
type input "1,400,000"
type input "50,000"
type input "1,000,000"
type input "5,000"
type input "P253840"
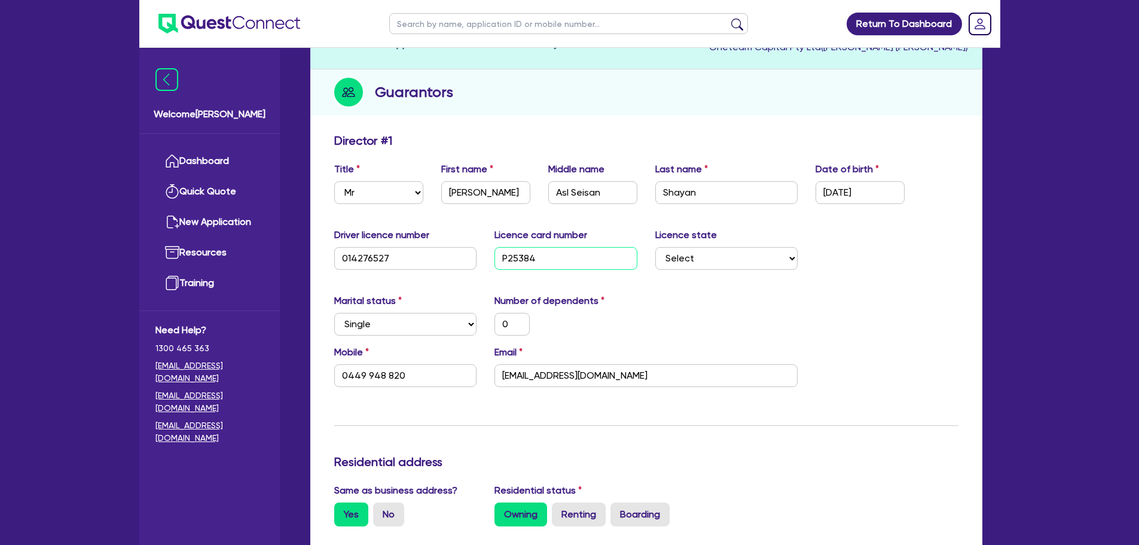
type input "0"
type input "0449 948 820"
type input "1,400,000"
type input "50,000"
type input "1,000,000"
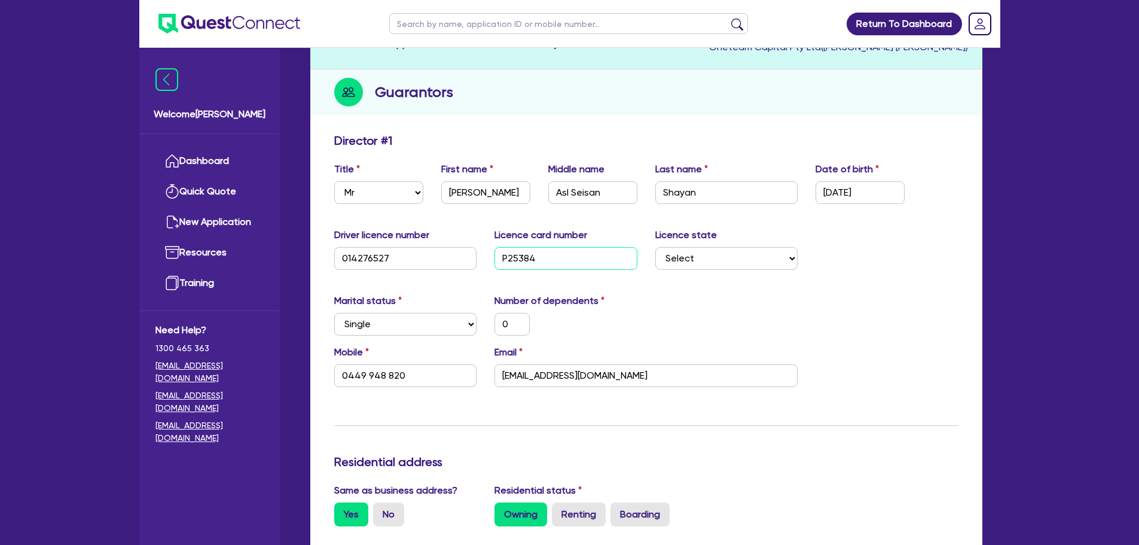
type input "5,000"
type input "P2538406"
type input "0"
type input "0449 948 820"
type input "1,400,000"
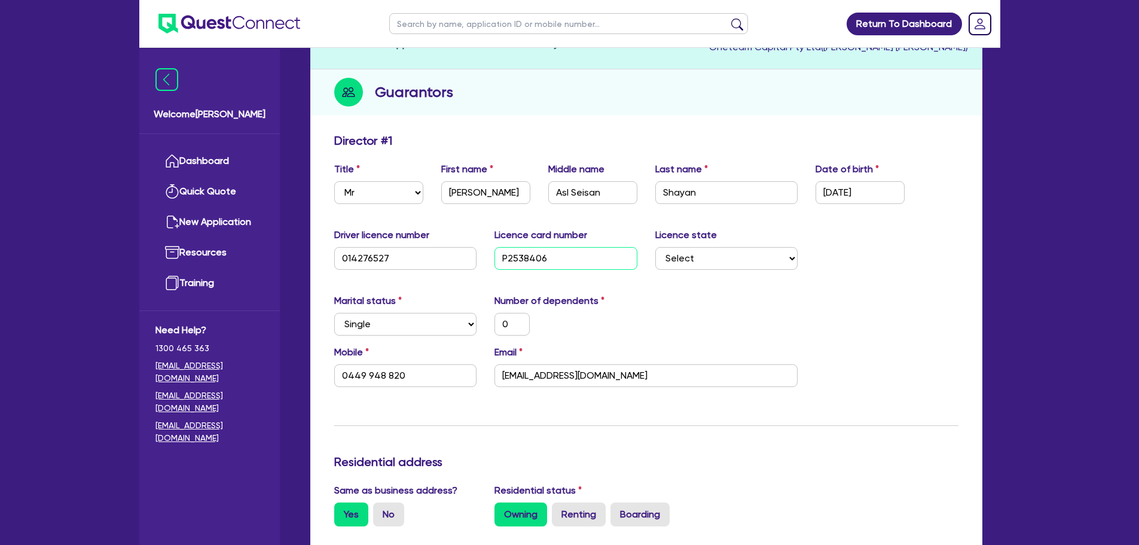
type input "50,000"
type input "1,000,000"
type input "5,000"
type input "P2538406"
click at [772, 255] on select "Select [GEOGRAPHIC_DATA] [GEOGRAPHIC_DATA] [GEOGRAPHIC_DATA] [GEOGRAPHIC_DATA] …" at bounding box center [726, 258] width 143 height 23
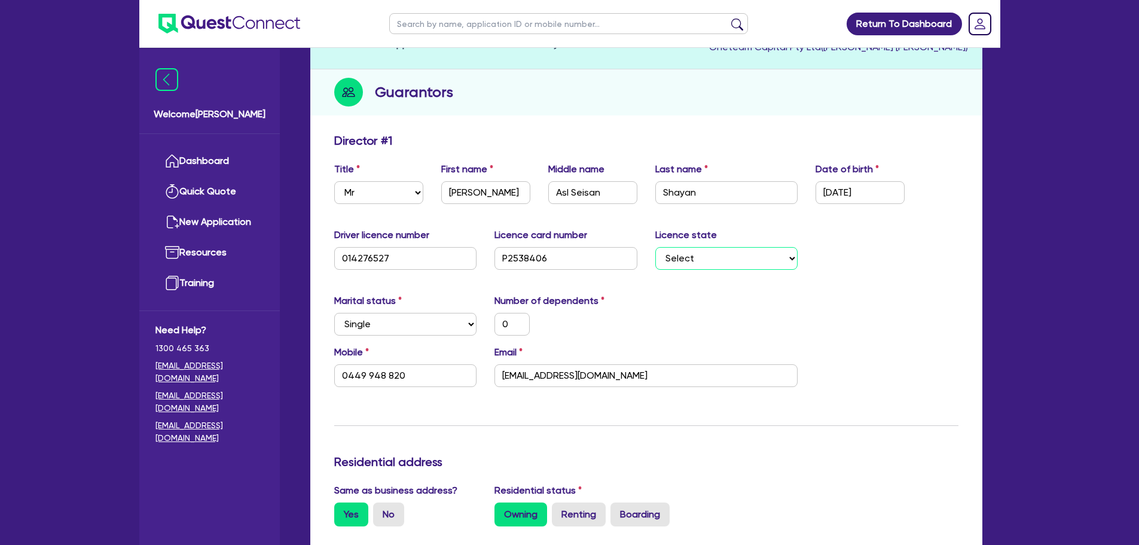
select select "VIC"
click at [655, 247] on select "Select [GEOGRAPHIC_DATA] [GEOGRAPHIC_DATA] [GEOGRAPHIC_DATA] [GEOGRAPHIC_DATA] …" at bounding box center [726, 258] width 143 height 23
type input "0"
type input "0449 948 820"
type input "1,400,000"
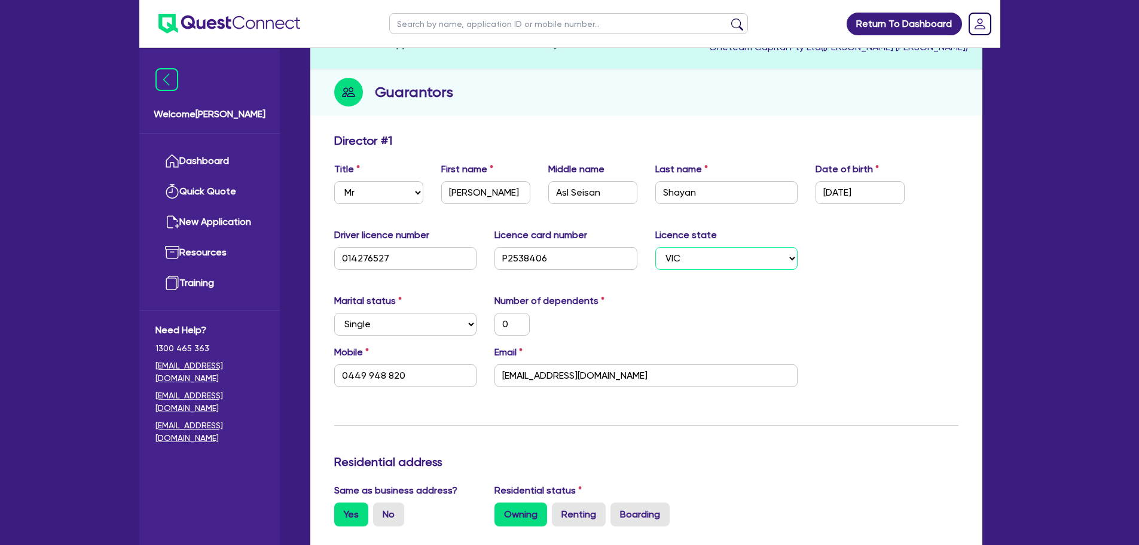
type input "50,000"
type input "1,000,000"
type input "5,000"
click at [837, 309] on div "Marital status Select [DEMOGRAPHIC_DATA] Married De Facto / Partner Number of d…" at bounding box center [646, 319] width 642 height 51
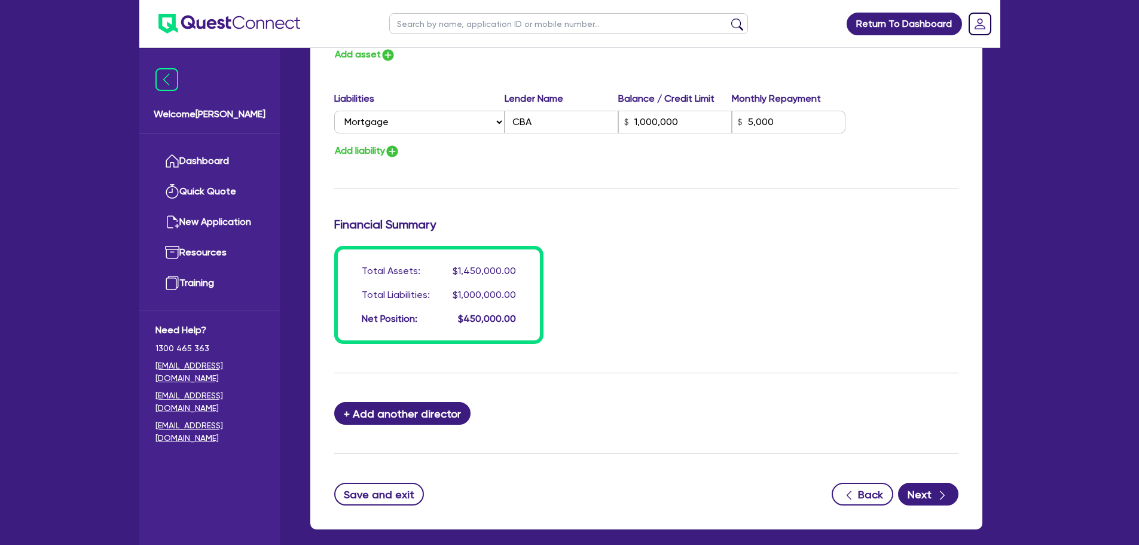
scroll to position [878, 0]
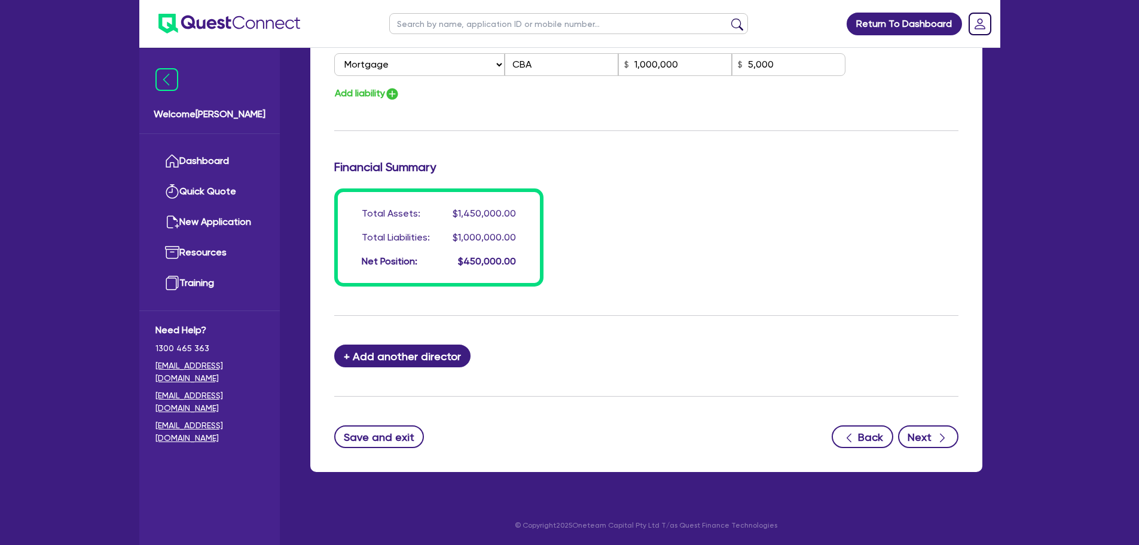
click at [933, 443] on button "Next" at bounding box center [928, 436] width 60 height 23
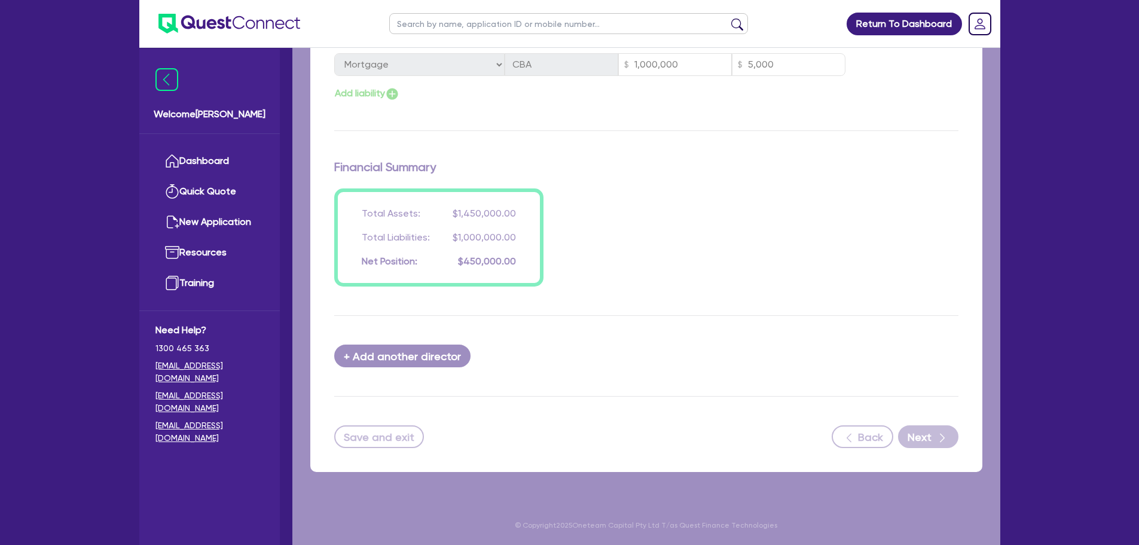
select select "PRIMARY_ASSETS"
select select "HEAVY_TRUCKS"
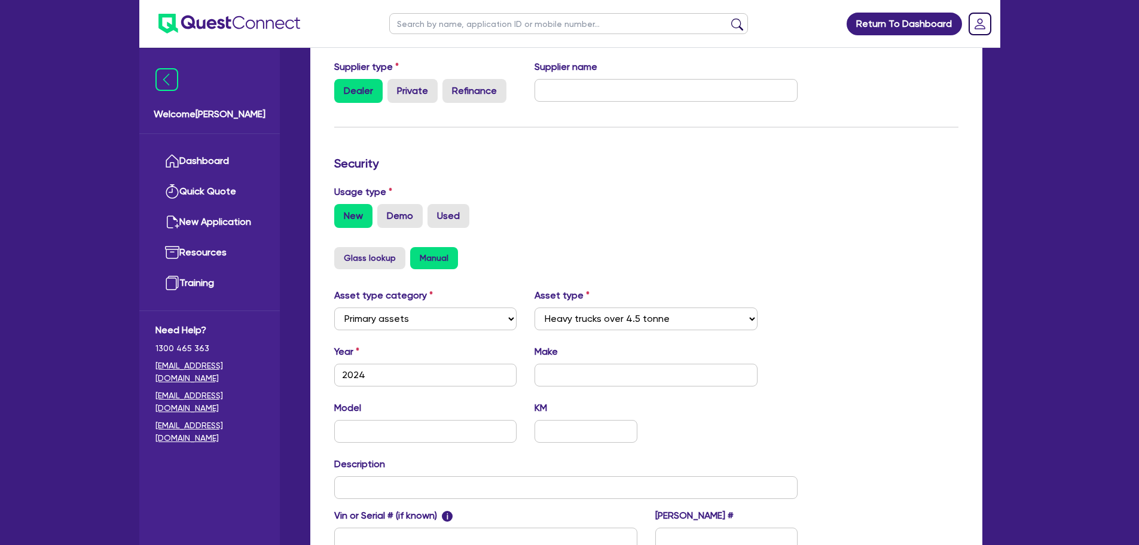
scroll to position [376, 0]
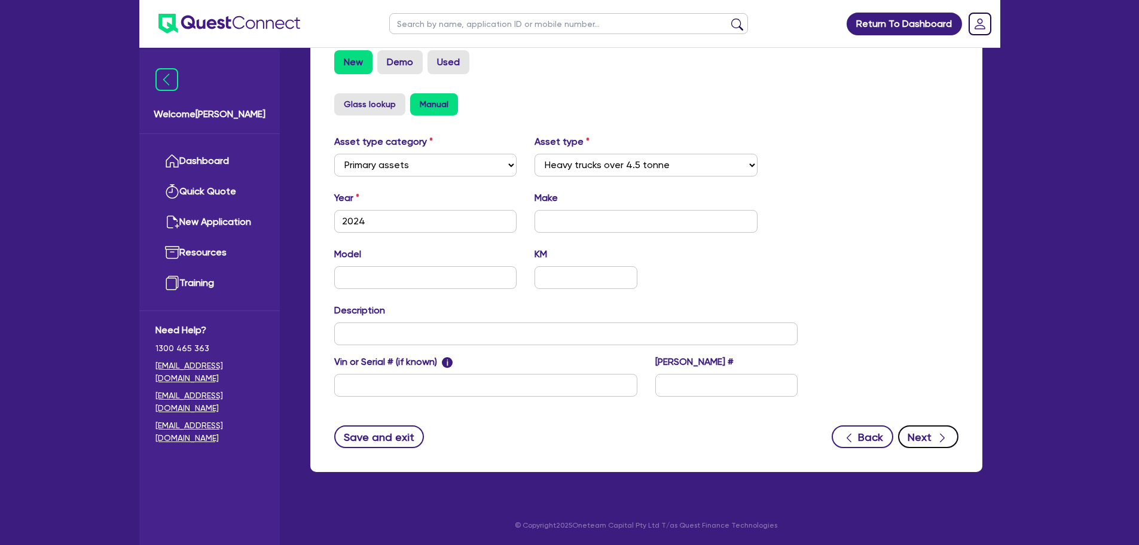
click at [928, 431] on button "Next" at bounding box center [928, 436] width 60 height 23
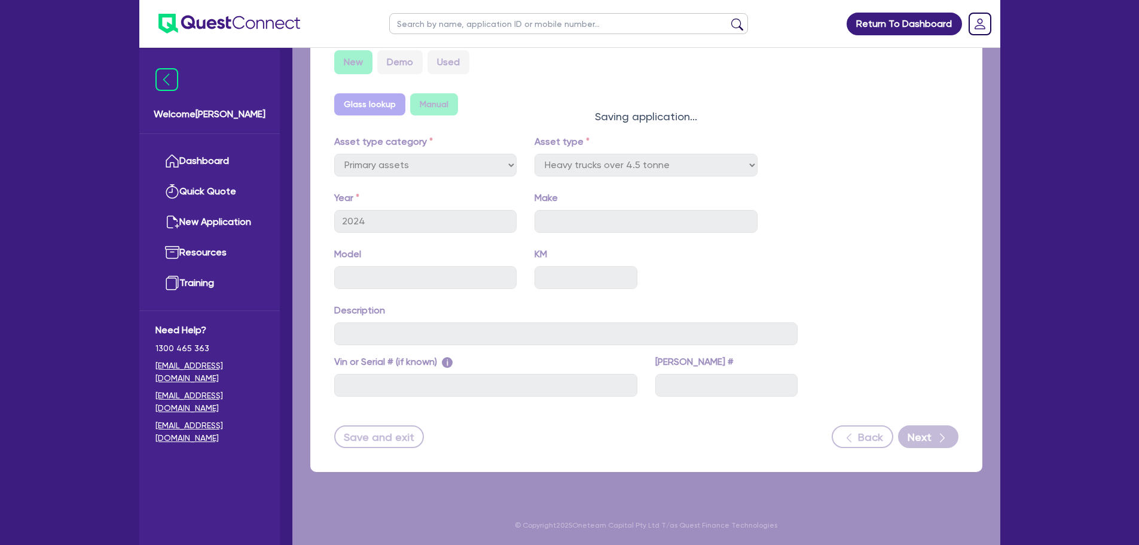
select select "Other"
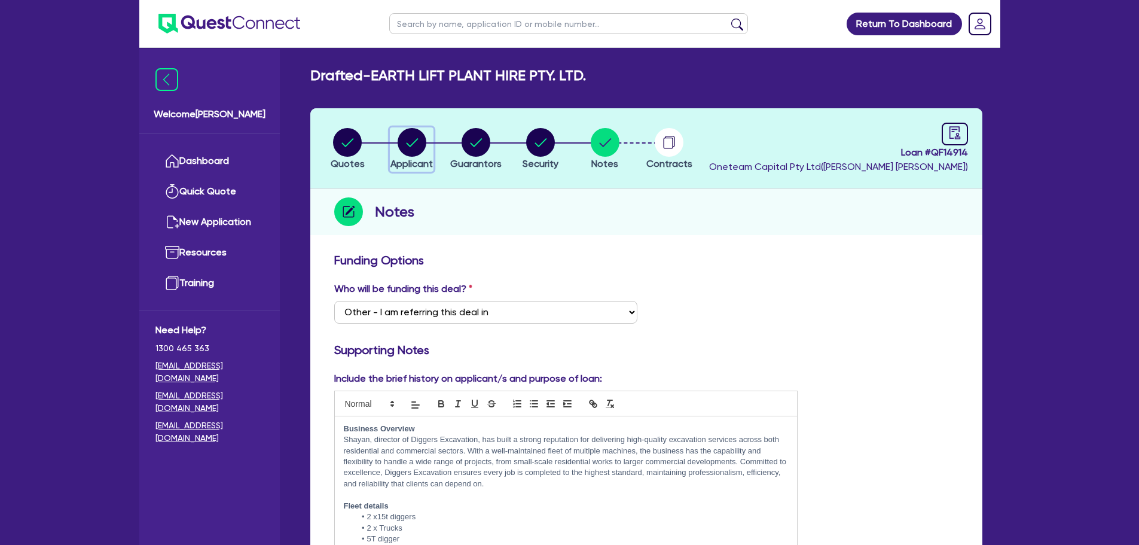
click at [404, 145] on circle "button" at bounding box center [412, 142] width 29 height 29
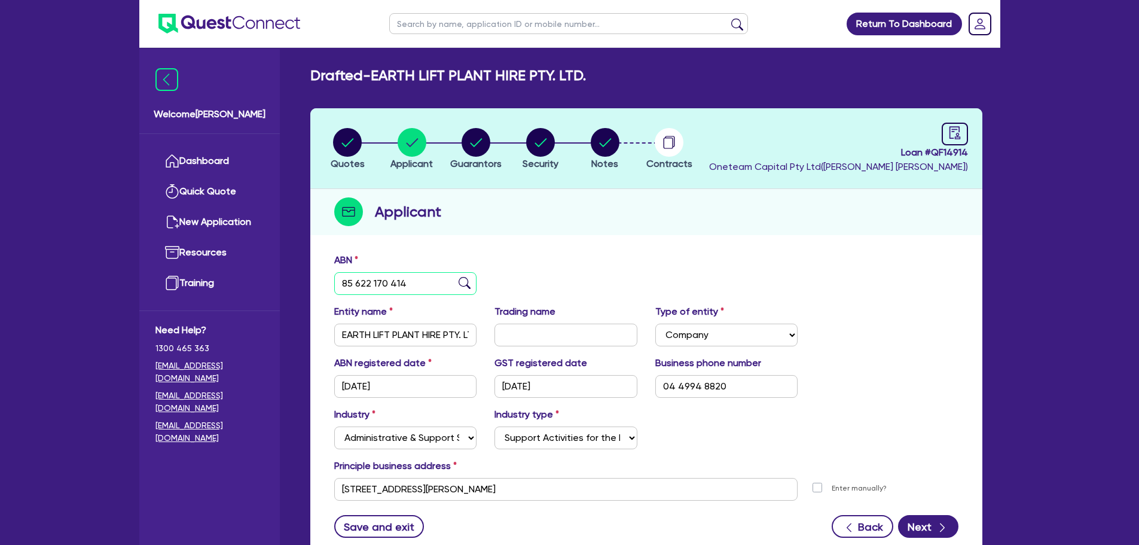
drag, startPoint x: 426, startPoint y: 288, endPoint x: 323, endPoint y: 292, distance: 102.9
click at [323, 292] on div "ABN 85 622 170 414 Entity name EARTH LIFT PLANT HIRE PTY. LTD. Trading name Typ…" at bounding box center [646, 404] width 672 height 315
click at [600, 147] on circle "button" at bounding box center [605, 142] width 29 height 29
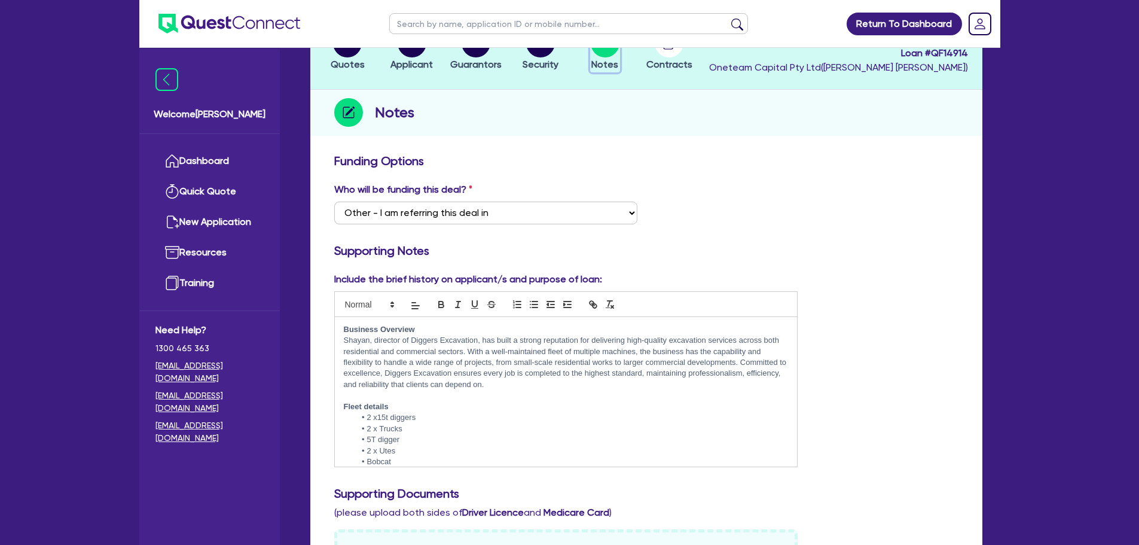
scroll to position [239, 0]
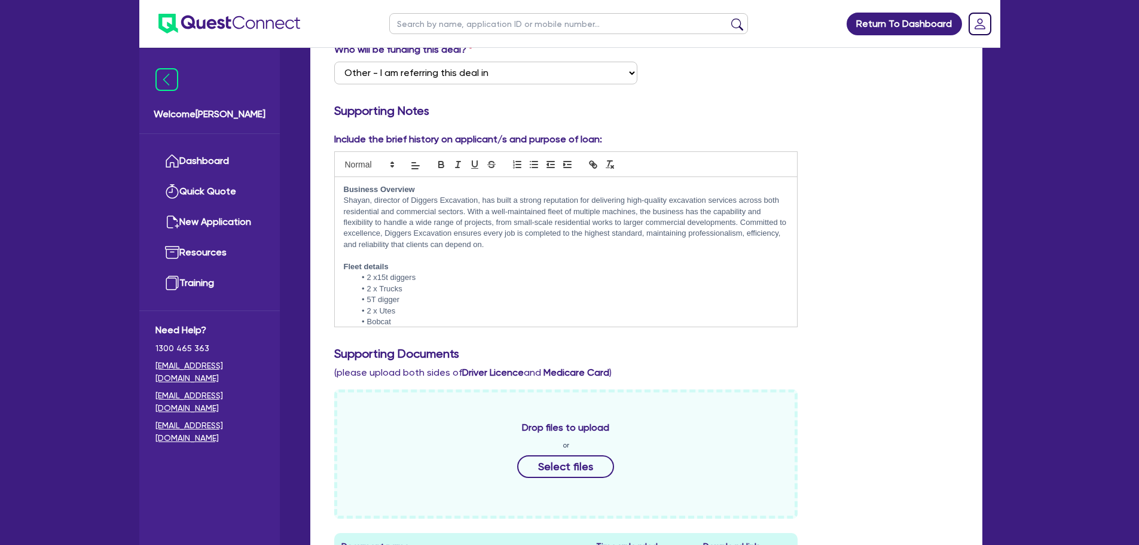
click at [475, 202] on p "Shayan, director of Diggers Excavation, has built a strong reputation for deliv…" at bounding box center [566, 222] width 445 height 55
click at [466, 222] on p "Shayan, director of Diggers Excavation, has built a strong reputation for deliv…" at bounding box center [566, 222] width 445 height 55
click at [437, 196] on p "Shayan, director of Diggers Excavation, has built a strong reputation for deliv…" at bounding box center [566, 222] width 445 height 55
click at [413, 203] on p "Shayan, director of Diggers Excavation, has built a strong reputation for deliv…" at bounding box center [566, 222] width 445 height 55
drag, startPoint x: 478, startPoint y: 200, endPoint x: 416, endPoint y: 201, distance: 62.2
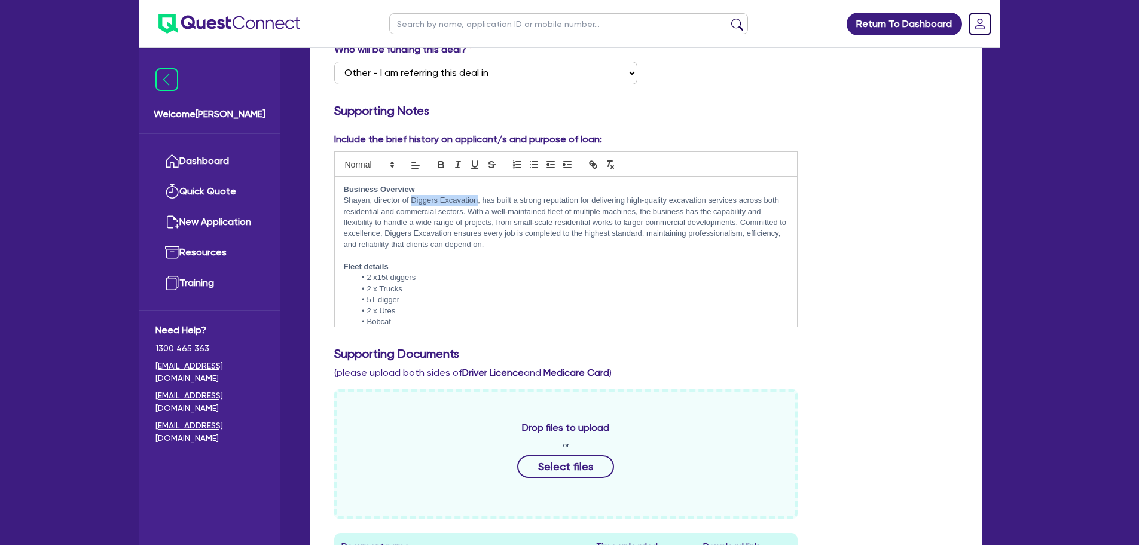
click at [415, 201] on p "Shayan, director of Diggers Excavation, has built a strong reputation for deliv…" at bounding box center [566, 222] width 445 height 55
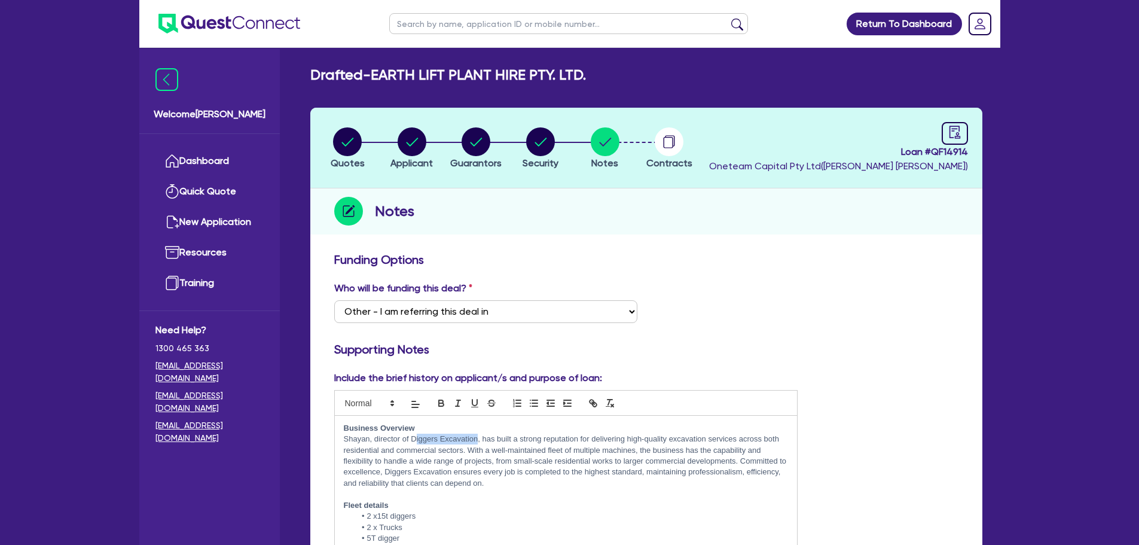
scroll to position [0, 0]
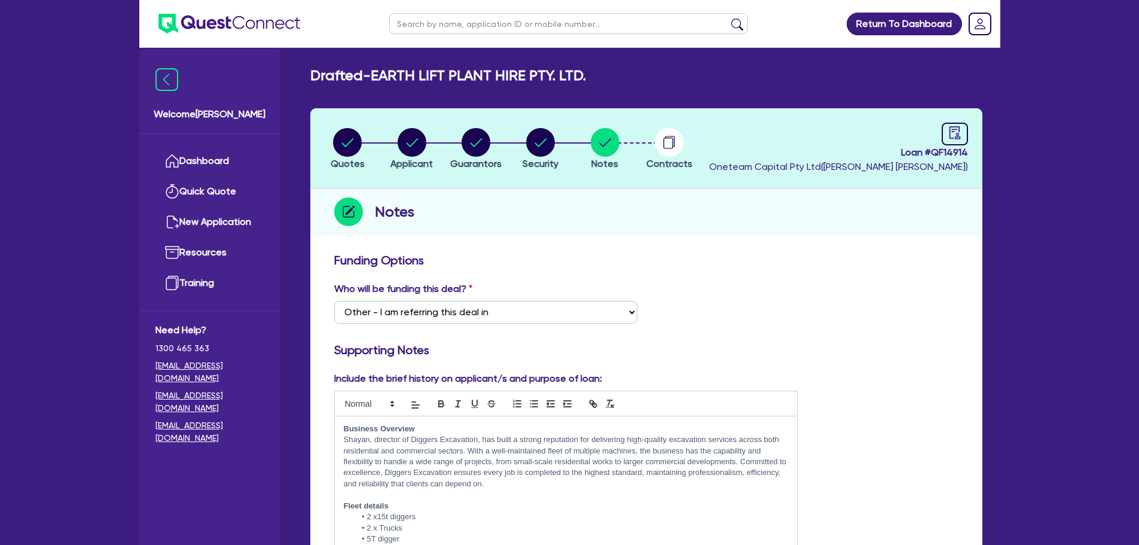
click at [466, 472] on p "Shayan, director of Diggers Excavation, has built a strong reputation for deliv…" at bounding box center [566, 461] width 445 height 55
drag, startPoint x: 477, startPoint y: 438, endPoint x: 413, endPoint y: 443, distance: 64.1
click at [413, 443] on p "Shayan, director of Diggers Excavation, has built a strong reputation for deliv…" at bounding box center [566, 461] width 445 height 55
click at [429, 472] on p "Shayan, director of Diggers Excavation, has built a strong reputation for deliv…" at bounding box center [566, 461] width 445 height 55
click at [962, 139] on link at bounding box center [955, 134] width 26 height 23
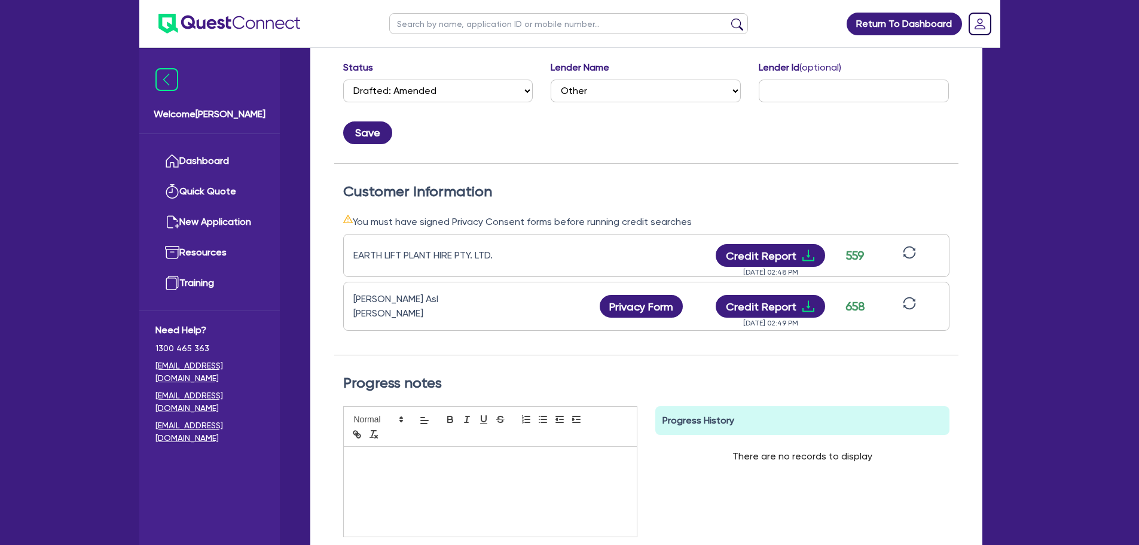
scroll to position [120, 0]
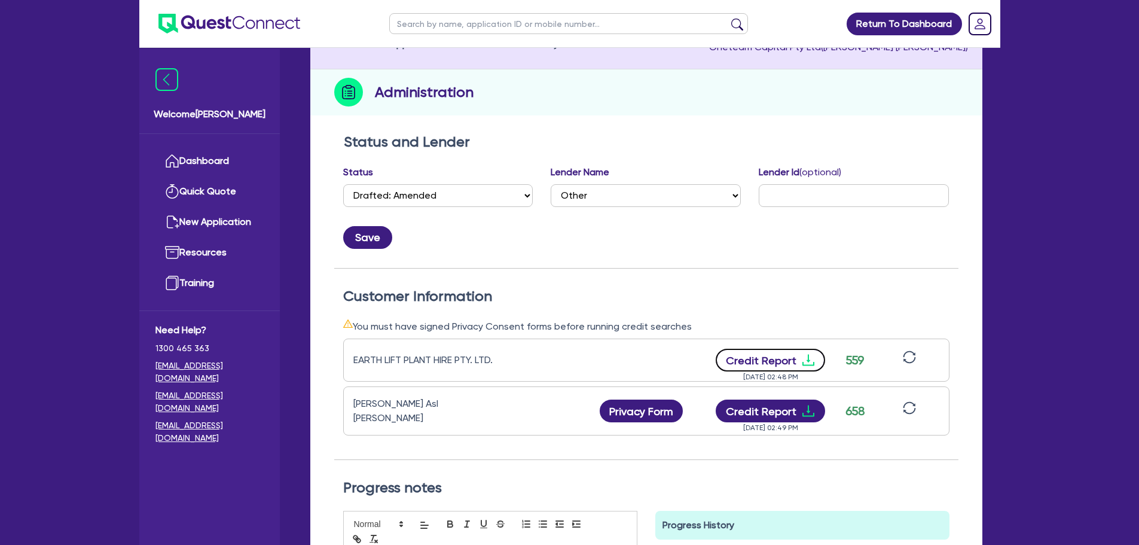
click at [768, 354] on button "Credit Report" at bounding box center [770, 360] width 109 height 23
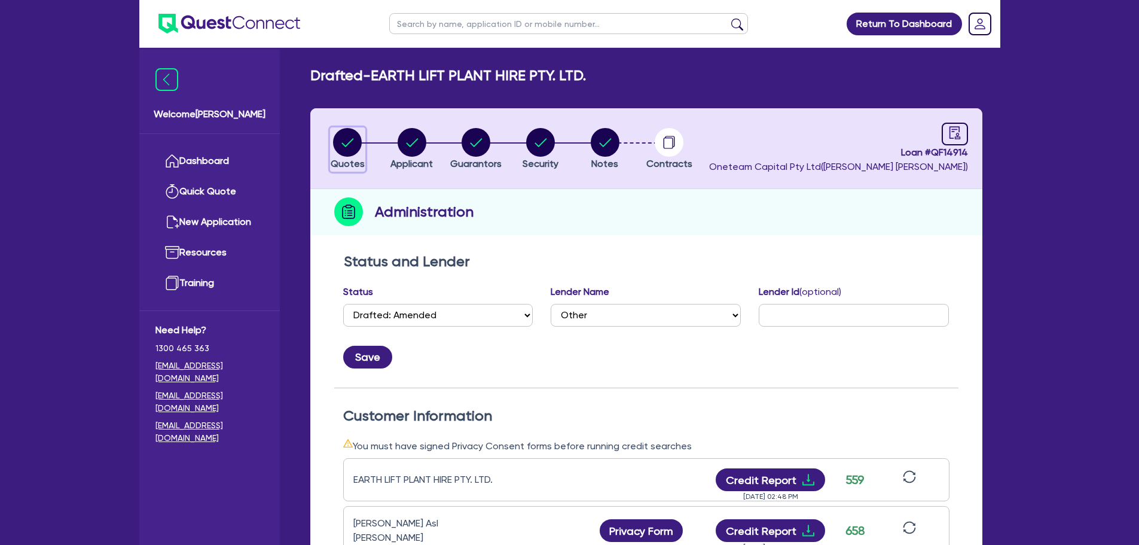
click at [352, 141] on circle "button" at bounding box center [347, 142] width 29 height 29
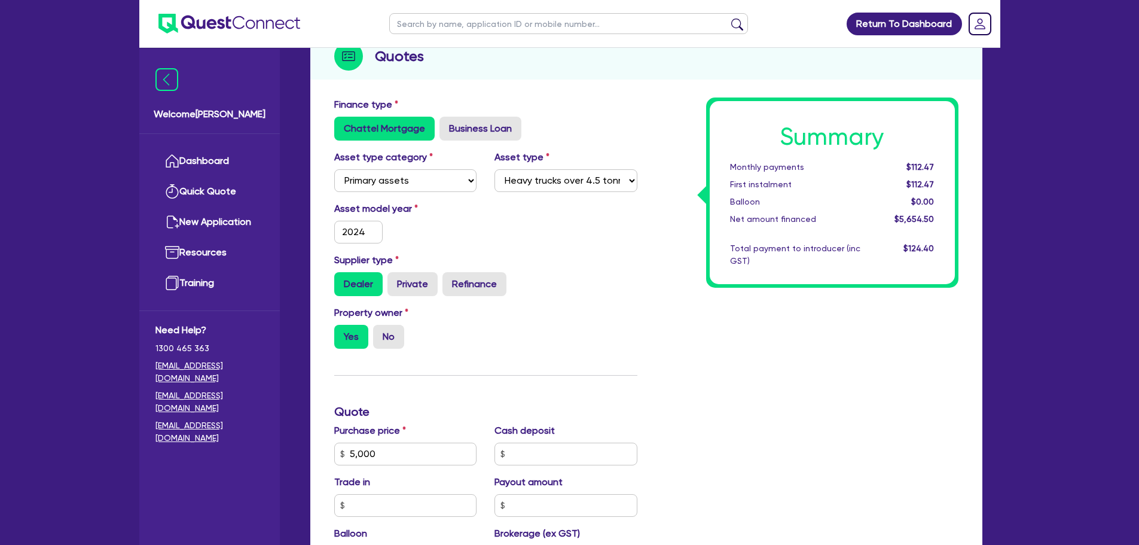
scroll to position [359, 0]
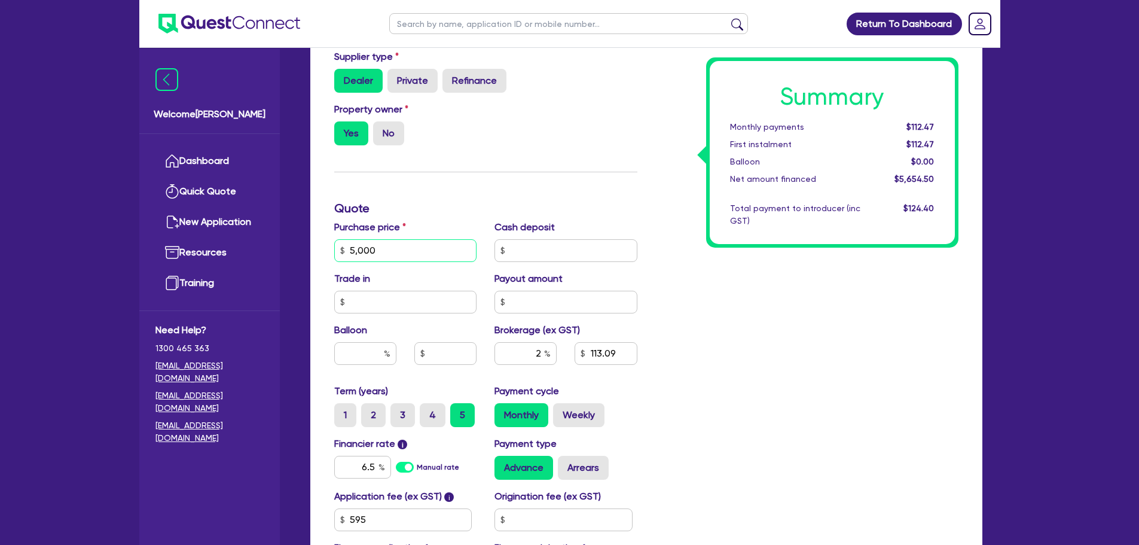
drag, startPoint x: 370, startPoint y: 253, endPoint x: 334, endPoint y: 258, distance: 36.9
click at [334, 258] on input "5,000" at bounding box center [405, 250] width 143 height 23
drag, startPoint x: 438, startPoint y: 258, endPoint x: 319, endPoint y: 246, distance: 119.5
click at [319, 246] on div "Finance type Chattel Mortgage Business Loan Asset type category Select Cars and…" at bounding box center [646, 271] width 672 height 766
click at [556, 246] on input "text" at bounding box center [566, 250] width 143 height 23
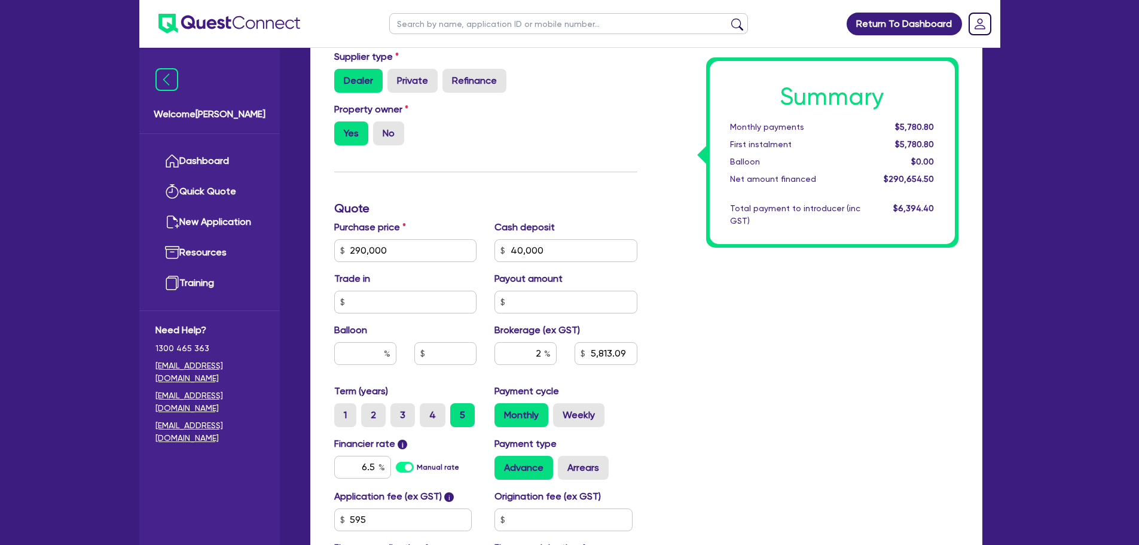
click at [668, 301] on div "Summary Monthly payments $5,780.80 First instalment $5,780.80 Balloon $0.00 Net…" at bounding box center [806, 243] width 321 height 699
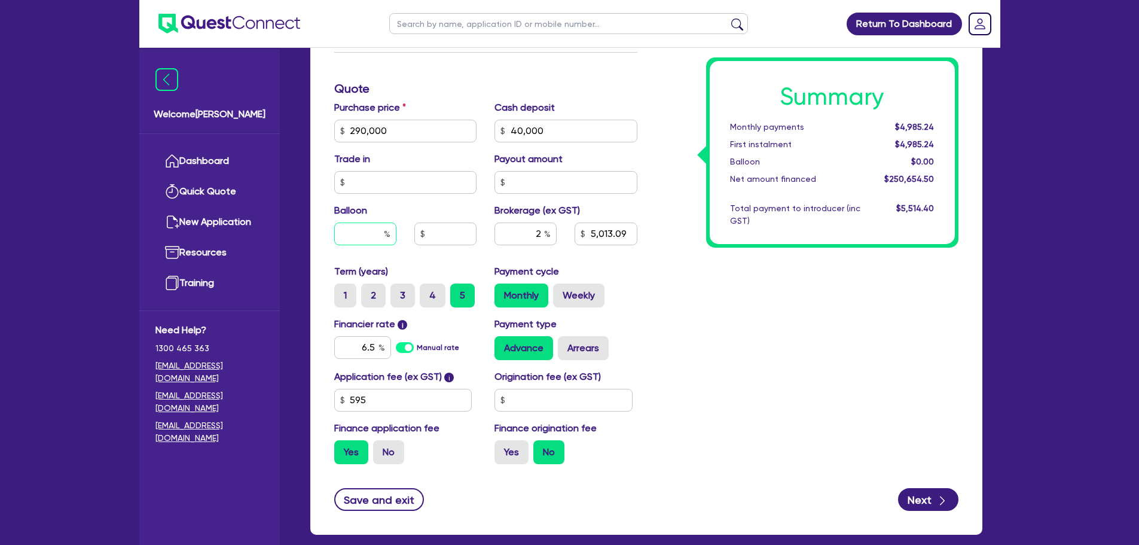
click at [376, 238] on input "text" at bounding box center [365, 233] width 62 height 23
click at [440, 234] on input "text" at bounding box center [445, 233] width 62 height 23
click at [358, 233] on input "text" at bounding box center [365, 233] width 62 height 23
click at [439, 202] on div "Purchase price 290,000 Cash deposit 40,000 Trade in Payout amount Balloon Broke…" at bounding box center [485, 182] width 321 height 164
click at [375, 346] on input "6.5" at bounding box center [362, 347] width 57 height 23
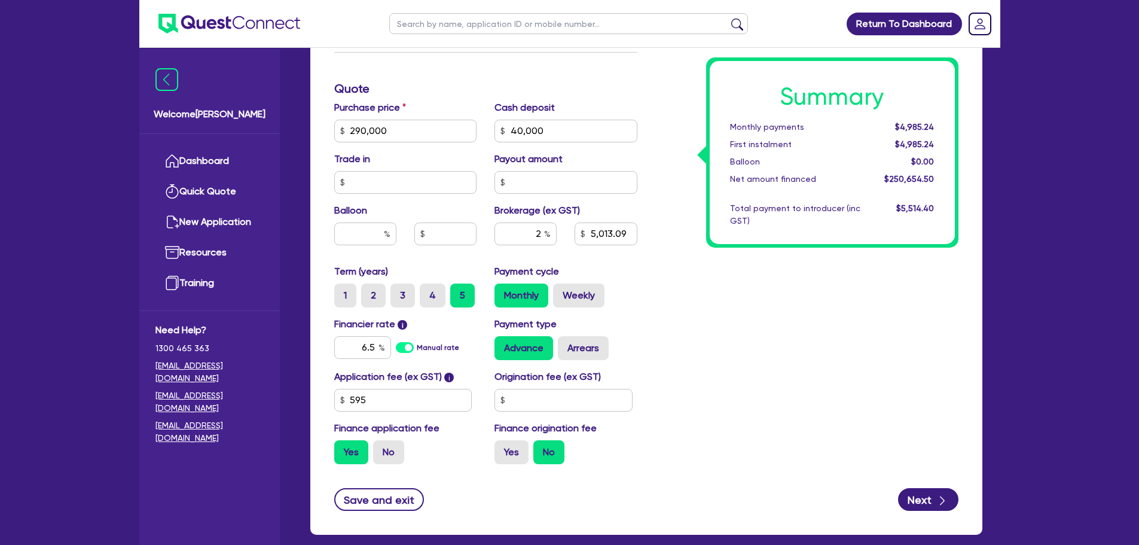
click at [665, 278] on div "Summary Monthly payments $4,985.24 First instalment $4,985.24 Balloon $0.00 Net…" at bounding box center [806, 124] width 321 height 699
click at [434, 291] on label "4" at bounding box center [433, 295] width 26 height 24
click at [428, 291] on input "4" at bounding box center [424, 287] width 8 height 8
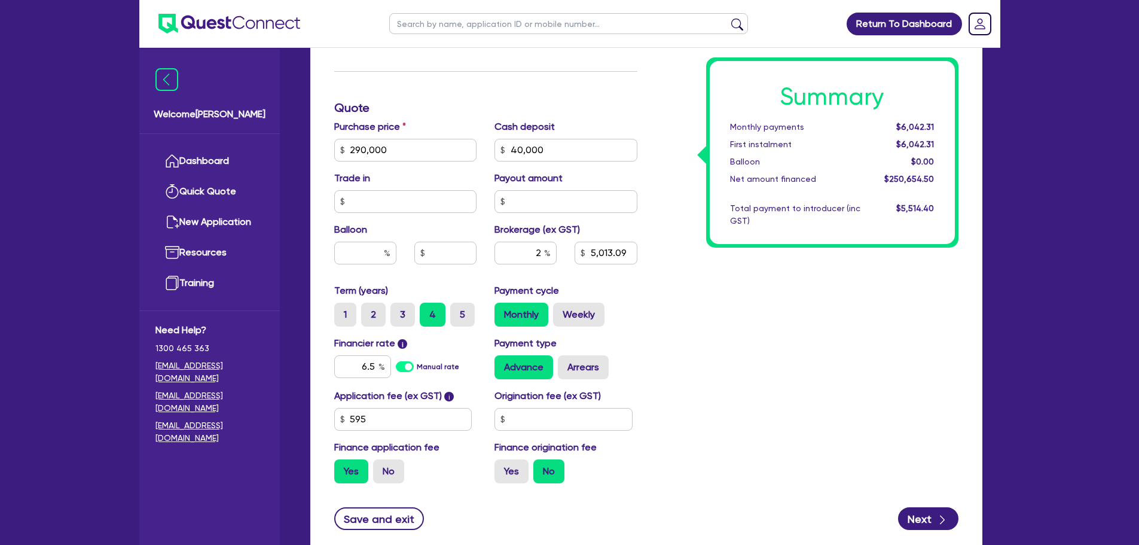
scroll to position [541, 0]
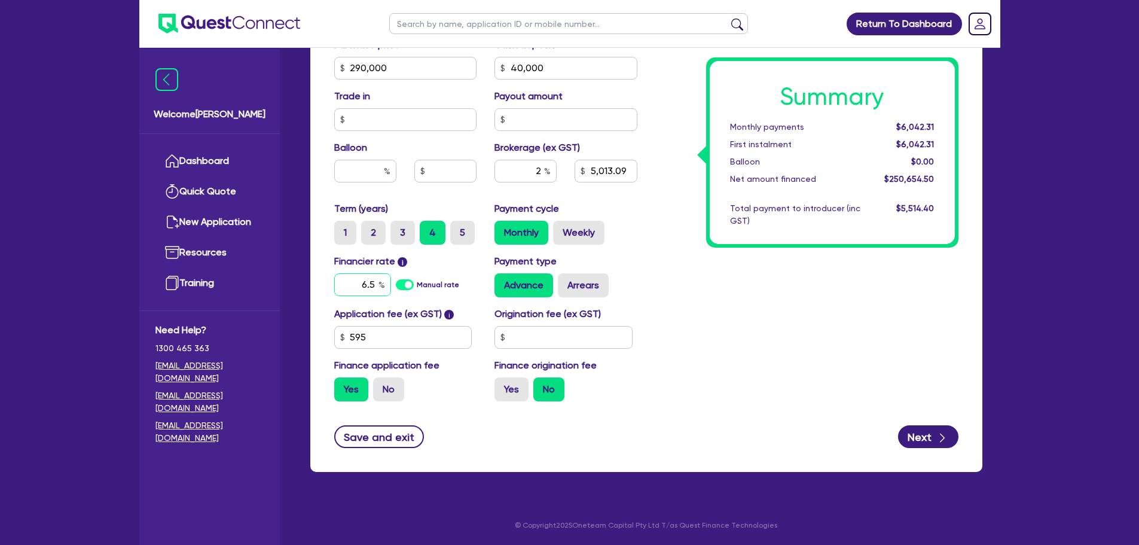
click at [376, 281] on input "6.5" at bounding box center [362, 284] width 57 height 23
click at [759, 318] on div "Summary Monthly payments $6,042.31 First instalment $6,042.31 Balloon $0.00 Net…" at bounding box center [806, 61] width 321 height 699
click at [596, 238] on label "Weekly" at bounding box center [578, 233] width 51 height 24
click at [561, 228] on input "Weekly" at bounding box center [557, 225] width 8 height 8
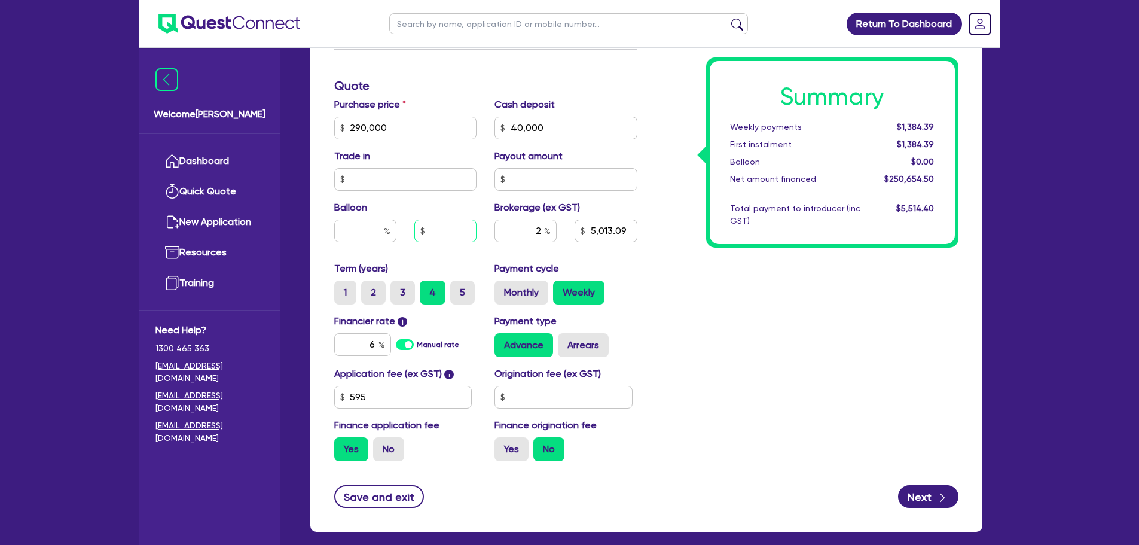
click at [452, 229] on input "text" at bounding box center [445, 230] width 62 height 23
click at [527, 237] on input "2" at bounding box center [526, 230] width 62 height 23
click at [630, 230] on input "5,013.09" at bounding box center [606, 230] width 62 height 23
click at [377, 340] on input "6" at bounding box center [362, 344] width 57 height 23
click at [704, 322] on div "Summary Weekly payments $1,384.39 First instalment $1,384.39 Balloon $0.00 Net …" at bounding box center [806, 121] width 321 height 699
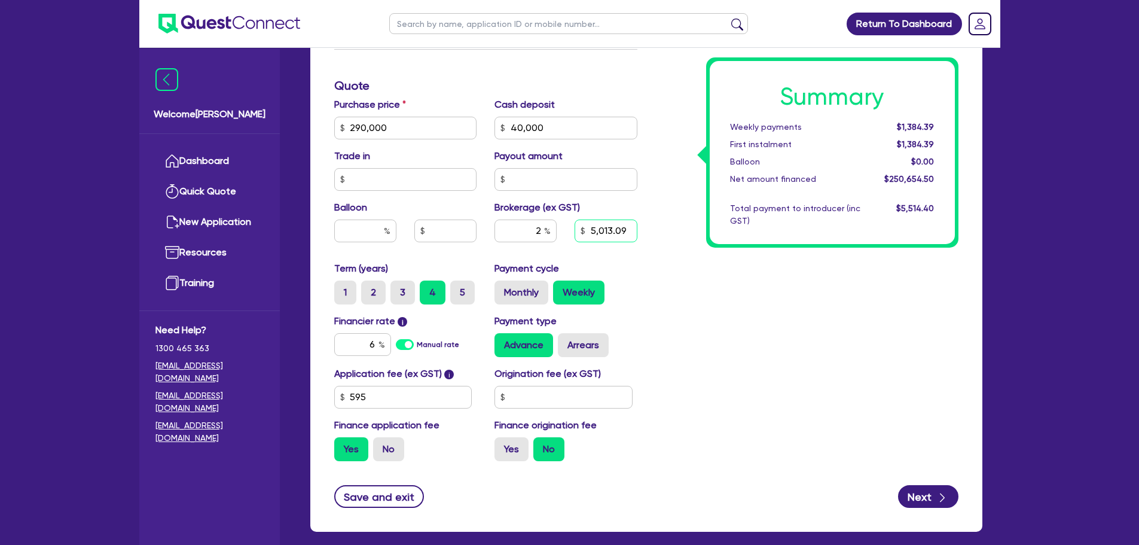
click at [627, 228] on input "5,013.09" at bounding box center [606, 230] width 62 height 23
click at [767, 312] on div "Summary Weekly payments $1,384.39 First instalment $1,384.39 Balloon $0.00 Net …" at bounding box center [806, 121] width 321 height 699
click at [529, 295] on label "Monthly" at bounding box center [522, 292] width 54 height 24
click at [502, 288] on input "Monthly" at bounding box center [499, 284] width 8 height 8
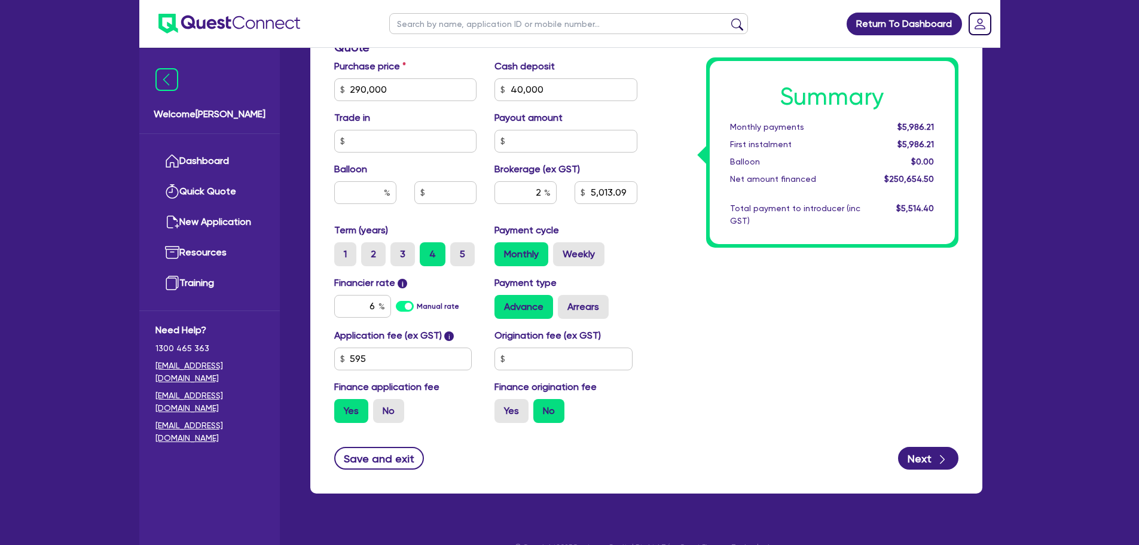
scroll to position [541, 0]
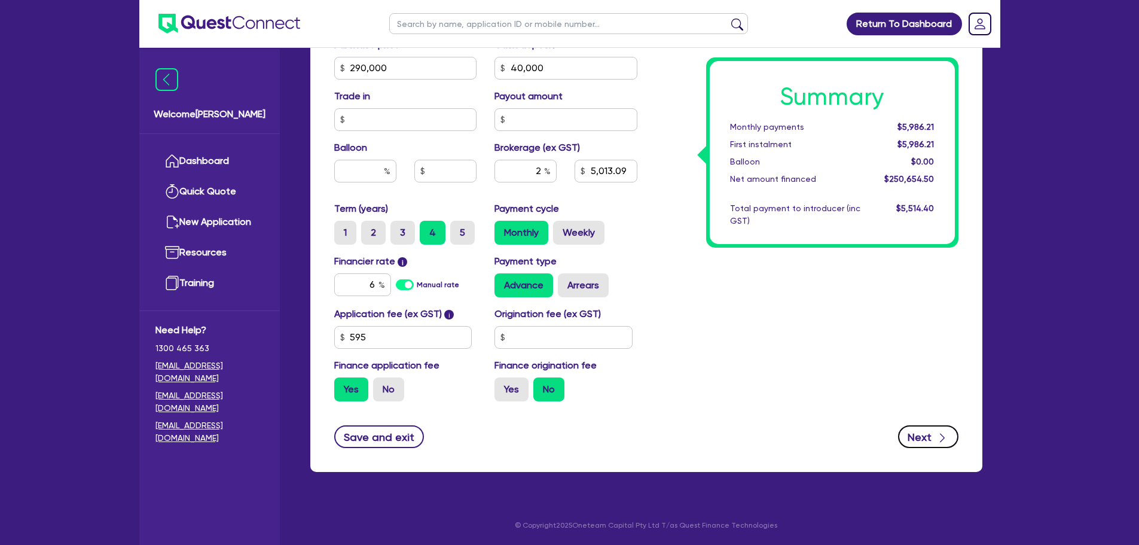
click at [930, 441] on button "Next" at bounding box center [928, 436] width 60 height 23
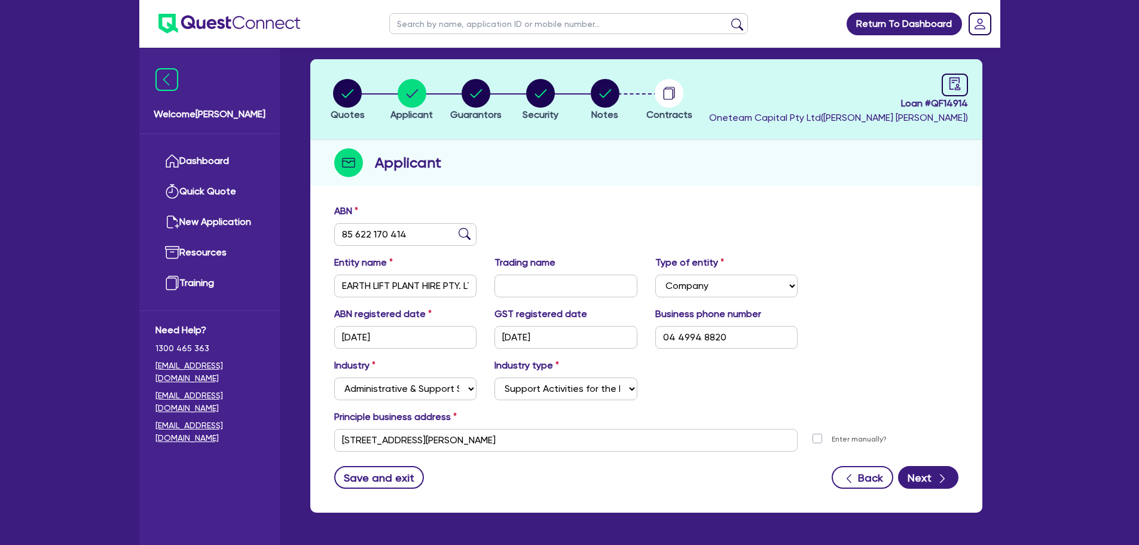
scroll to position [90, 0]
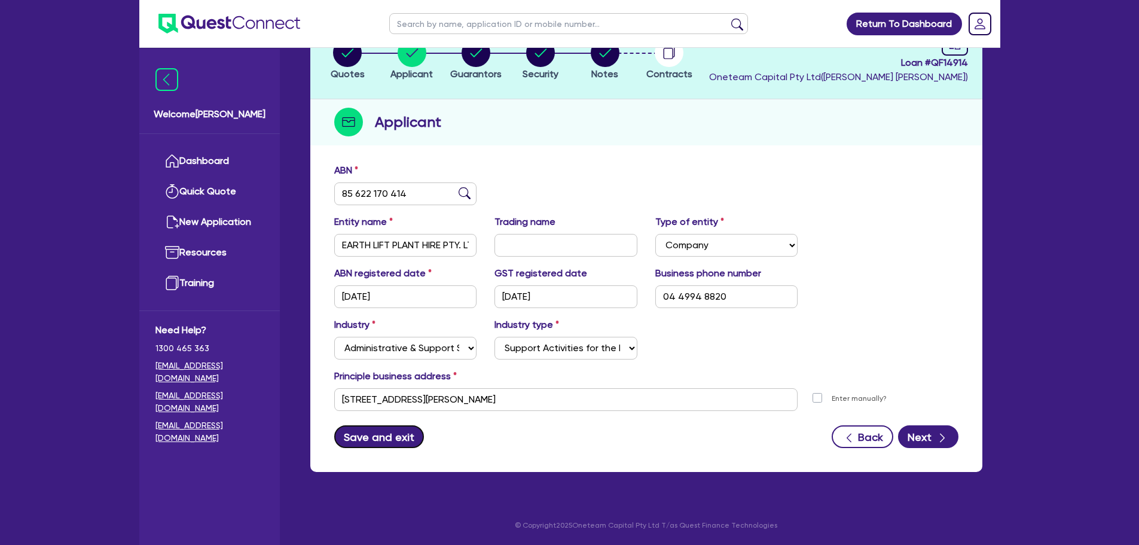
click at [364, 437] on button "Save and exit" at bounding box center [379, 436] width 90 height 23
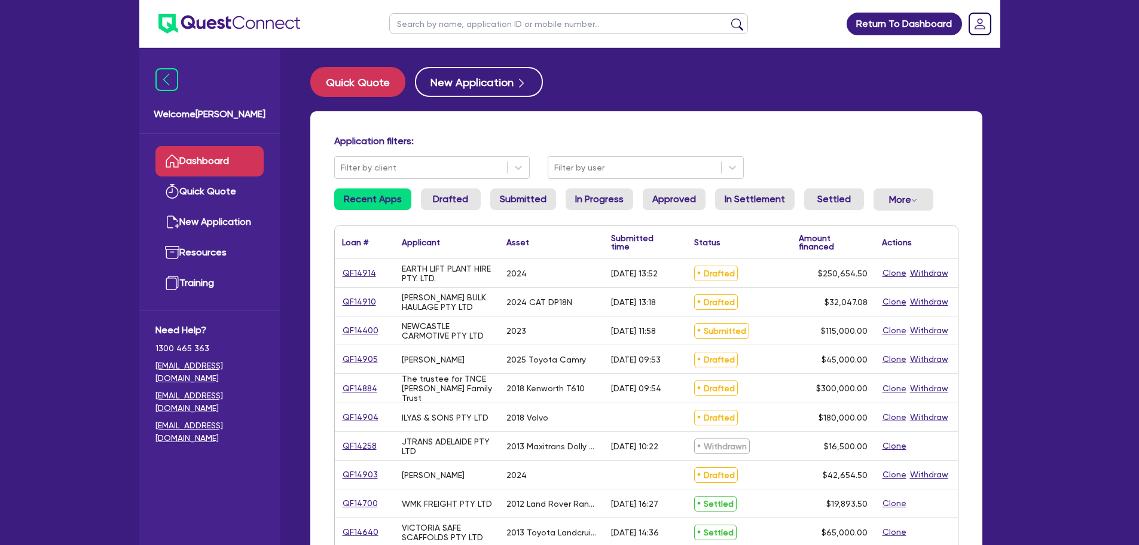
click at [355, 331] on link "QF14400" at bounding box center [360, 331] width 37 height 14
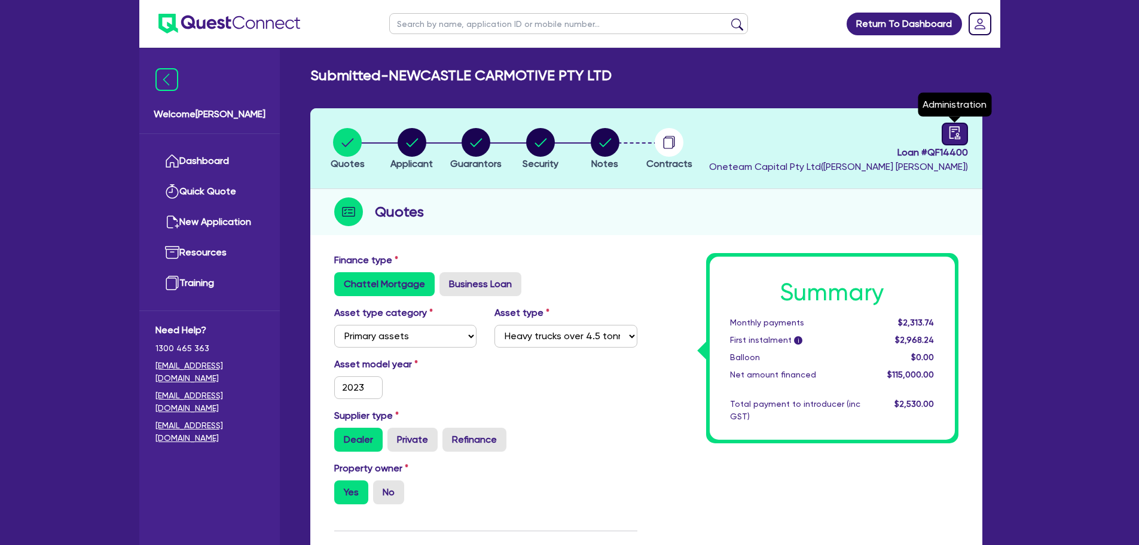
click at [954, 136] on icon "audit" at bounding box center [954, 132] width 13 height 13
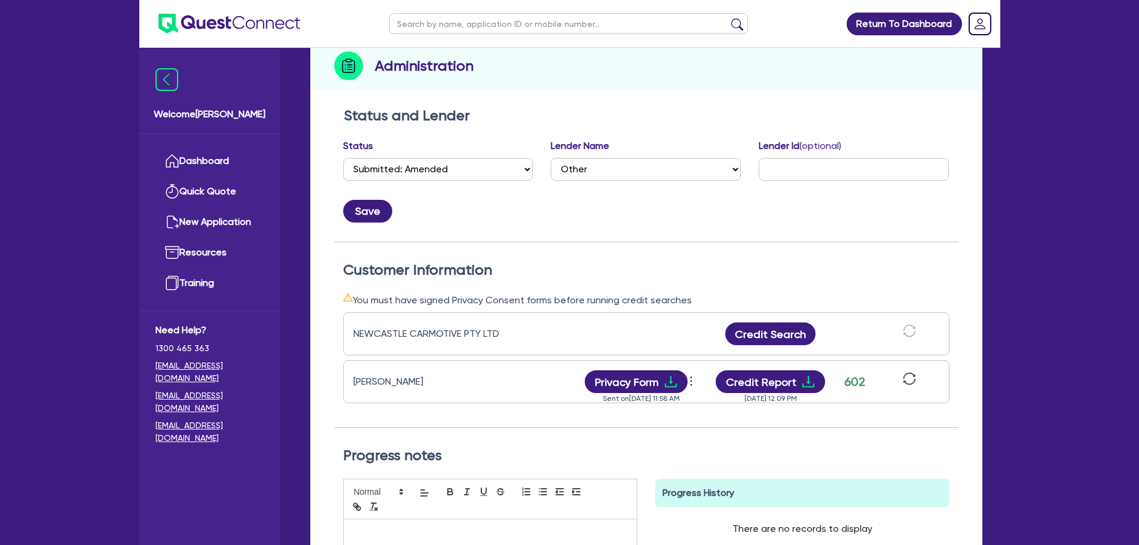
scroll to position [239, 0]
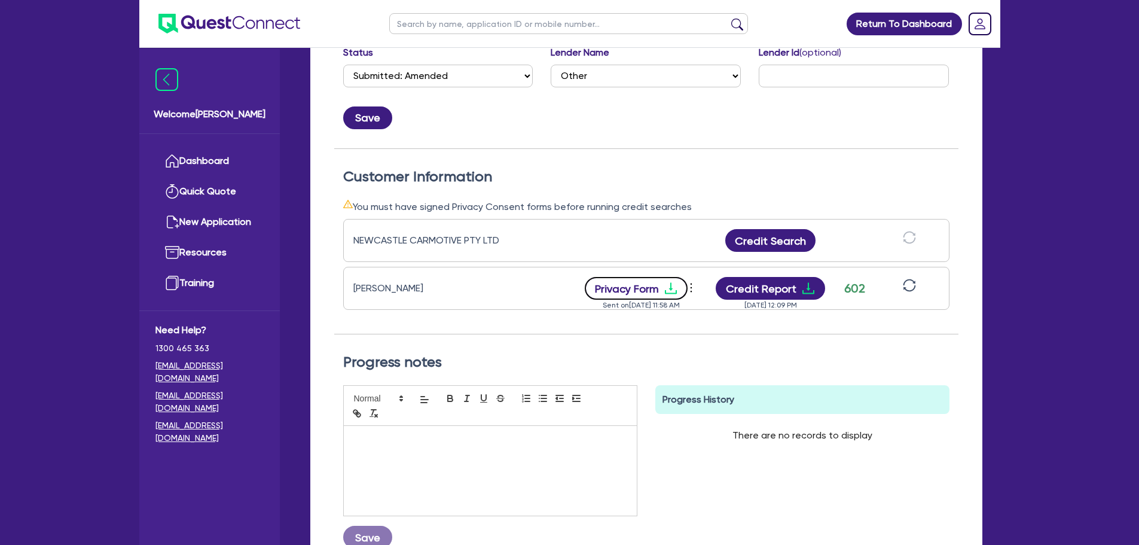
click at [645, 299] on button "Privacy Form" at bounding box center [636, 288] width 103 height 23
